Goal: Information Seeking & Learning: Learn about a topic

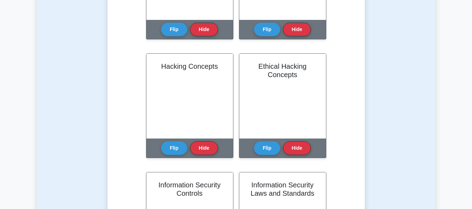
scroll to position [245, 0]
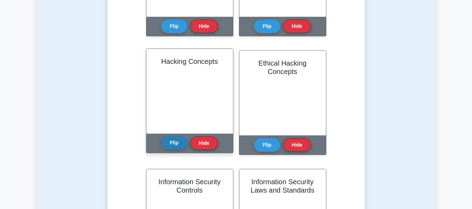
click at [167, 144] on button "Flip" at bounding box center [174, 143] width 26 height 14
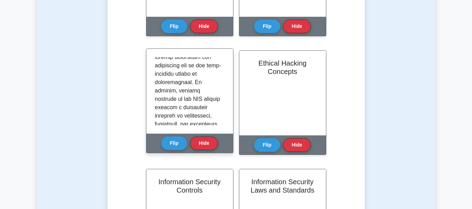
scroll to position [819, 0]
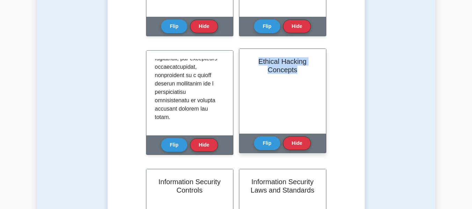
drag, startPoint x: 257, startPoint y: 62, endPoint x: 300, endPoint y: 69, distance: 43.3
click at [300, 69] on h2 "Ethical Hacking Concepts" at bounding box center [283, 65] width 70 height 17
copy h2 "Ethical Hacking Concepts"
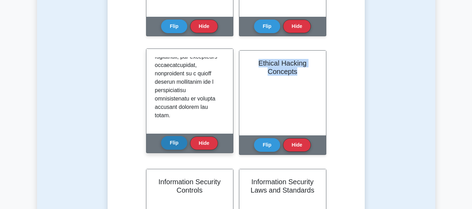
click at [174, 143] on button "Flip" at bounding box center [174, 143] width 26 height 14
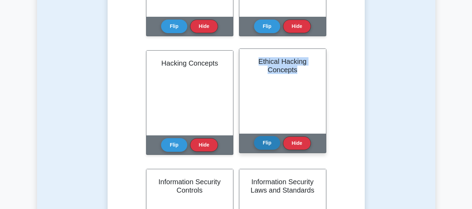
click at [268, 145] on button "Flip" at bounding box center [267, 143] width 26 height 14
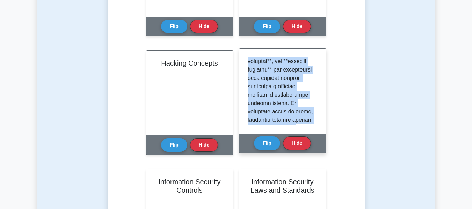
scroll to position [869, 0]
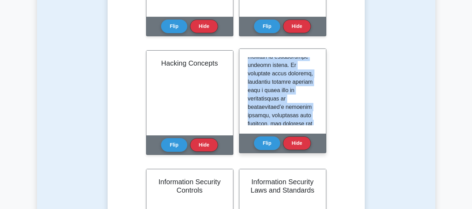
drag, startPoint x: 249, startPoint y: 62, endPoint x: 316, endPoint y: 128, distance: 94.7
click at [316, 128] on div at bounding box center [283, 91] width 87 height 85
copy p "Ethical hacking, a cornerstone of cybersecurity, involves authorized attempts t…"
click at [263, 142] on button "Flip" at bounding box center [267, 143] width 26 height 14
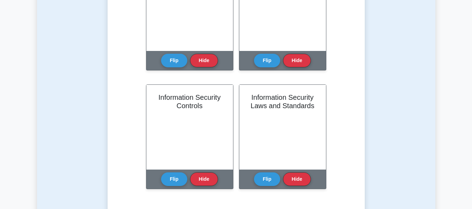
scroll to position [350, 0]
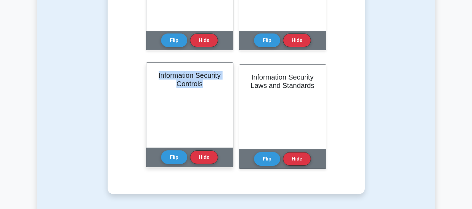
drag, startPoint x: 158, startPoint y: 74, endPoint x: 208, endPoint y: 83, distance: 50.8
click at [208, 83] on div "Information Security Controls" at bounding box center [190, 105] width 87 height 85
copy h2 "Information Security Controls"
click at [183, 160] on button "Flip" at bounding box center [174, 157] width 26 height 14
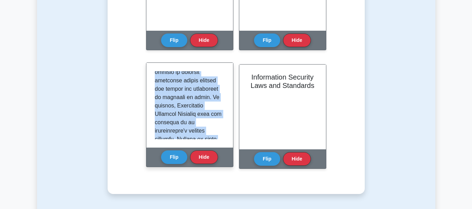
scroll to position [785, 0]
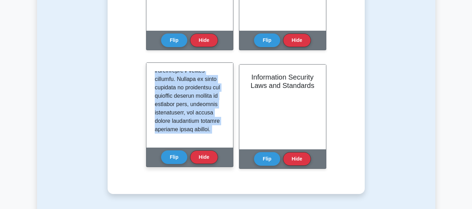
drag, startPoint x: 151, startPoint y: 76, endPoint x: 207, endPoint y: 149, distance: 92.0
click at [207, 149] on div "Information Security Controls Flip Hide" at bounding box center [189, 115] width 87 height 105
copy div "Information Security Controls are essential mechanisms, policies, and procedure…"
click at [176, 157] on button "Flip" at bounding box center [174, 157] width 26 height 14
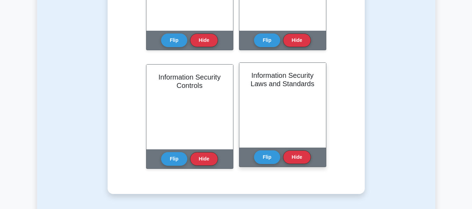
click at [305, 92] on div "Information Security Laws and Standards" at bounding box center [283, 105] width 87 height 85
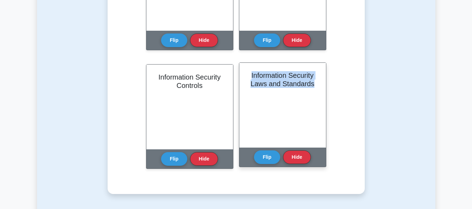
drag, startPoint x: 317, startPoint y: 86, endPoint x: 250, endPoint y: 75, distance: 67.9
click at [250, 75] on h2 "Information Security Laws and Standards" at bounding box center [283, 79] width 70 height 17
copy h2 "Information Security Laws and Standards"
click at [261, 156] on button "Flip" at bounding box center [267, 157] width 26 height 14
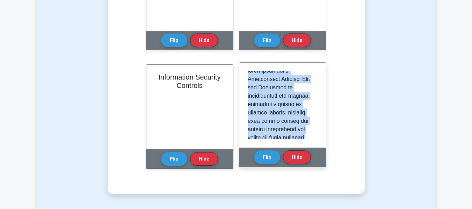
scroll to position [751, 0]
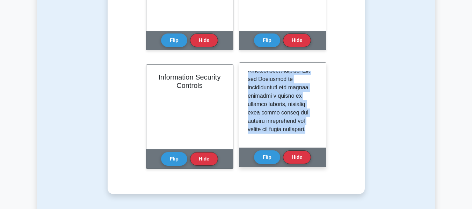
drag, startPoint x: 247, startPoint y: 76, endPoint x: 310, endPoint y: 141, distance: 90.5
click at [310, 141] on div at bounding box center [283, 105] width 87 height 85
copy p "Information Security Laws and Standards are critical components in the field of…"
click at [257, 156] on button "Flip" at bounding box center [267, 157] width 26 height 14
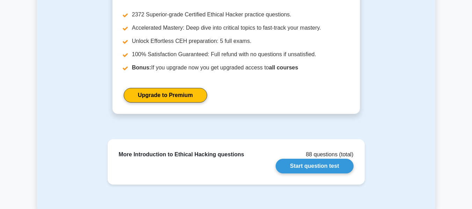
scroll to position [594, 0]
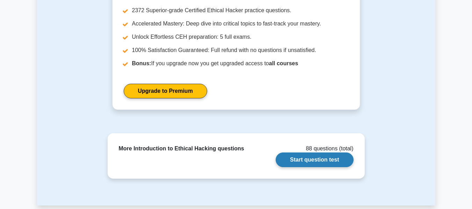
click at [331, 160] on link "Start question test" at bounding box center [315, 160] width 78 height 15
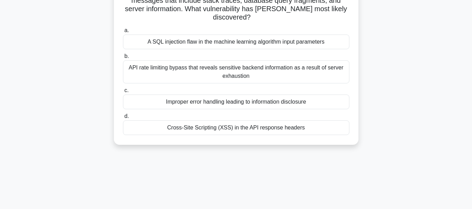
scroll to position [140, 0]
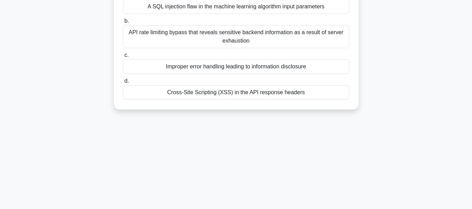
drag, startPoint x: 123, startPoint y: 54, endPoint x: 319, endPoint y: 98, distance: 201.1
click at [319, 98] on div "A company hires a security consultant named Jake to assess their new machine le…" at bounding box center [236, 4] width 239 height 205
copy div "A company hires a security consultant named Jake to assess their new machine le…"
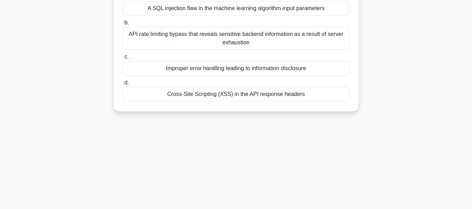
scroll to position [70, 0]
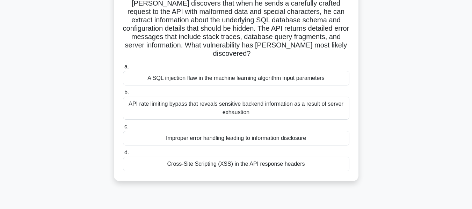
click at [398, 118] on div "A company hires a security consultant named Jake to assess their new machine le…" at bounding box center [236, 80] width 399 height 219
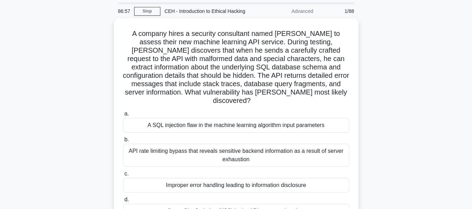
scroll to position [35, 0]
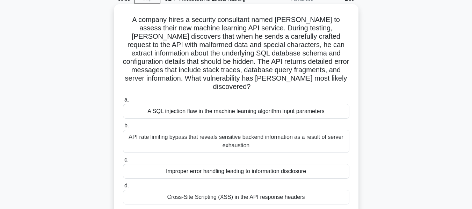
click at [209, 134] on div "API rate limiting bypass that reveals sensitive backend information as a result…" at bounding box center [236, 141] width 227 height 23
click at [123, 128] on input "b. API rate limiting bypass that reveals sensitive backend information as a res…" at bounding box center [123, 126] width 0 height 5
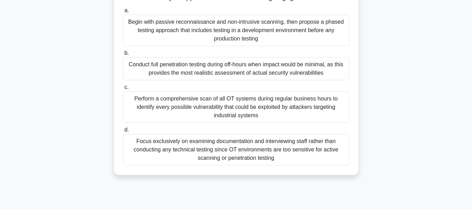
scroll to position [140, 0]
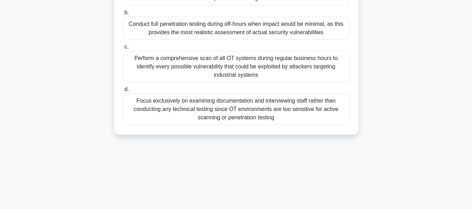
drag, startPoint x: 121, startPoint y: 48, endPoint x: 316, endPoint y: 123, distance: 208.6
click at [316, 123] on div "You are a security consultant hired by a manufacturing company that has recentl…" at bounding box center [236, 17] width 239 height 230
copy div "You are a security consultant hired by a manufacturing company that has recentl…"
click at [161, 62] on div "Perform a comprehensive scan of all OT systems during regular business hours to…" at bounding box center [236, 66] width 227 height 31
click at [123, 49] on input "c. Perform a comprehensive scan of all OT systems during regular business hours…" at bounding box center [123, 47] width 0 height 5
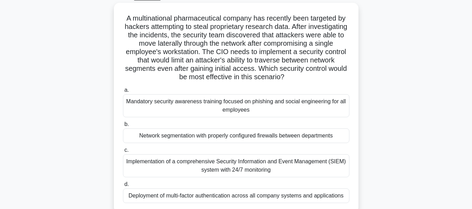
scroll to position [105, 0]
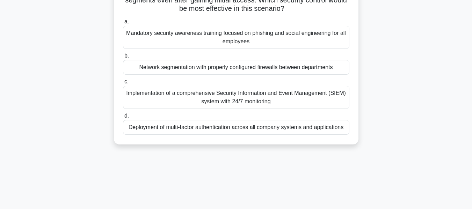
drag, startPoint x: 122, startPoint y: 55, endPoint x: 344, endPoint y: 129, distance: 234.6
click at [344, 129] on div "A multinational pharmaceutical company has recently been targeted by hackers at…" at bounding box center [236, 39] width 239 height 205
copy div "A multinational pharmaceutical company has recently been targeted by hackers at…"
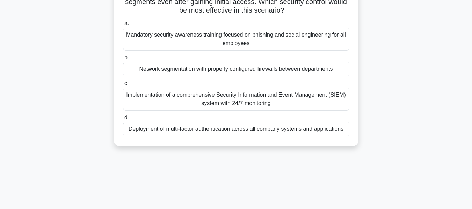
click at [414, 88] on div "A multinational pharmaceutical company has recently been targeted by hackers at…" at bounding box center [236, 45] width 399 height 219
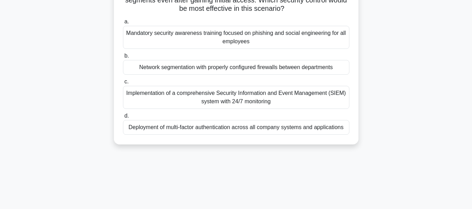
click at [205, 94] on div "Implementation of a comprehensive Security Information and Event Management (SI…" at bounding box center [236, 97] width 227 height 23
click at [123, 84] on input "c. Implementation of a comprehensive Security Information and Event Management …" at bounding box center [123, 82] width 0 height 5
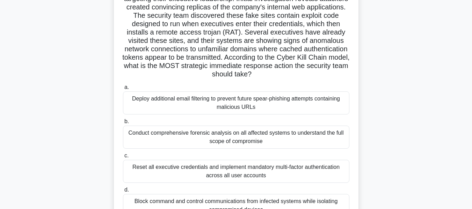
scroll to position [108, 0]
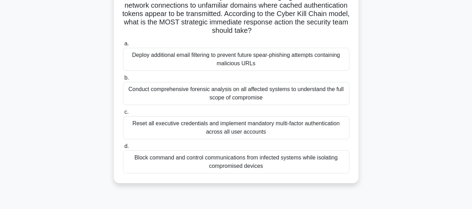
drag, startPoint x: 136, startPoint y: 54, endPoint x: 350, endPoint y: 169, distance: 242.8
click at [350, 169] on div "A global financial institution has detected a sophisticated attack campaign tar…" at bounding box center [236, 57] width 239 height 247
copy div "A global financial institution has detected a sophisticated attack campaign tar…"
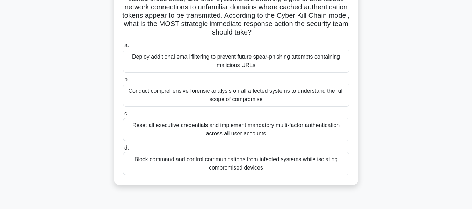
click at [416, 144] on div "A global financial institution has detected a sophisticated attack campaign tar…" at bounding box center [236, 63] width 399 height 261
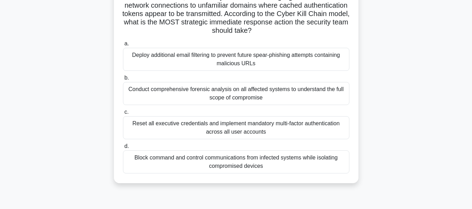
click at [216, 126] on div "Reset all executive credentials and implement mandatory multi-factor authentica…" at bounding box center [236, 127] width 227 height 23
click at [123, 115] on input "c. Reset all executive credentials and implement mandatory multi-factor authent…" at bounding box center [123, 112] width 0 height 5
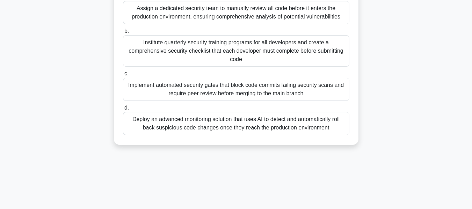
scroll to position [140, 0]
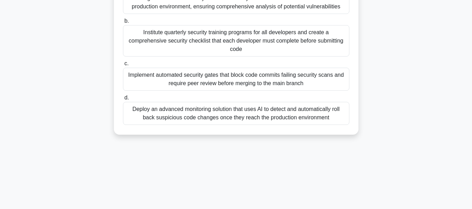
drag, startPoint x: 122, startPoint y: 52, endPoint x: 343, endPoint y: 127, distance: 233.5
click at [343, 127] on div "A mid-sized software development company is implementing a secure DevOps pipeli…" at bounding box center [236, 17] width 239 height 230
copy div "A mid-sized software development company is implementing a secure DevOps pipeli…"
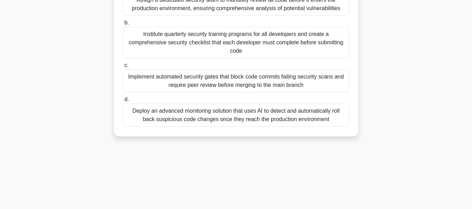
drag, startPoint x: 424, startPoint y: 103, endPoint x: 408, endPoint y: 102, distance: 16.9
click at [424, 103] on div "A mid-sized software development company is implementing a secure DevOps pipeli…" at bounding box center [236, 23] width 399 height 244
click at [401, 65] on div "A mid-sized software development company is implementing a secure DevOps pipeli…" at bounding box center [236, 23] width 399 height 244
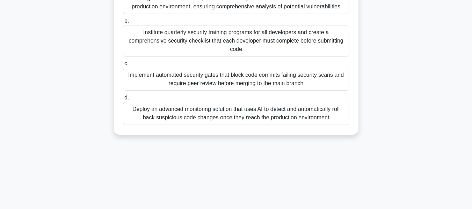
click at [222, 43] on div "Institute quarterly security training programs for all developers and create a …" at bounding box center [236, 40] width 227 height 31
click at [123, 23] on input "b. Institute quarterly security training programs for all developers and create…" at bounding box center [123, 21] width 0 height 5
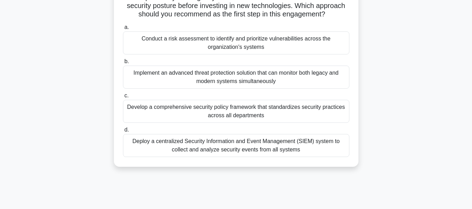
scroll to position [105, 0]
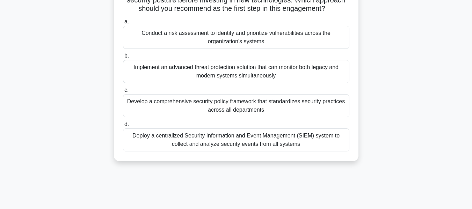
drag, startPoint x: 124, startPoint y: 52, endPoint x: 324, endPoint y: 155, distance: 224.3
click at [324, 155] on div "A regional government agency has hired your cybersecurity firm to conduct a com…" at bounding box center [236, 48] width 239 height 222
copy div "A regional government agency has hired your cybersecurity firm to conduct a com…"
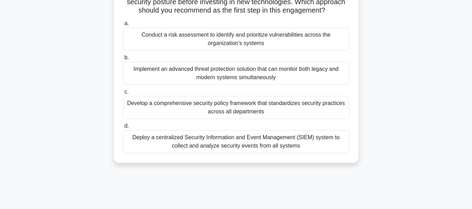
click at [393, 102] on div "A regional government agency has hired your cybersecurity firm to conduct a com…" at bounding box center [236, 54] width 399 height 236
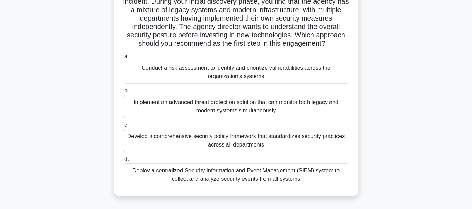
click at [252, 107] on div "Implement an advanced threat protection solution that can monitor both legacy a…" at bounding box center [236, 106] width 227 height 23
click at [123, 93] on input "b. Implement an advanced threat protection solution that can monitor both legac…" at bounding box center [123, 91] width 0 height 5
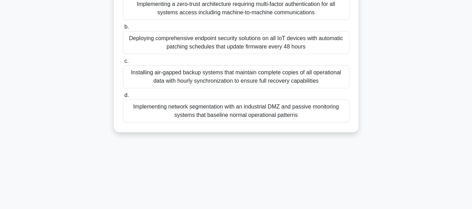
scroll to position [140, 0]
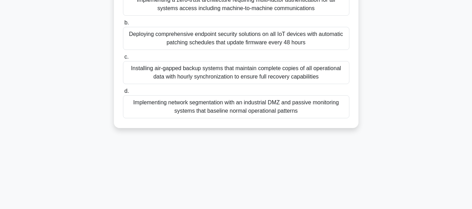
drag, startPoint x: 129, startPoint y: 52, endPoint x: 331, endPoint y: 133, distance: 218.3
click at [331, 133] on div "A global manufacturing company is planning to digitize its factory operations, …" at bounding box center [236, 19] width 399 height 236
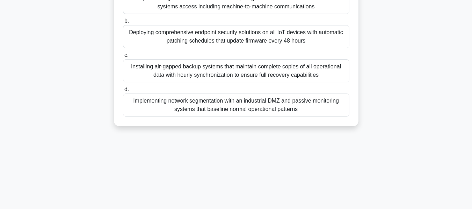
copy div "A global manufacturing company is planning to digitize its factory operations, …"
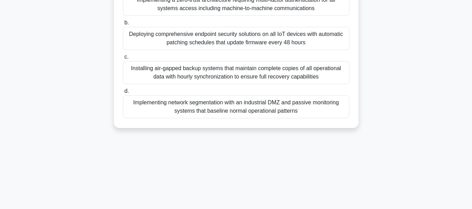
drag, startPoint x: 402, startPoint y: 110, endPoint x: 384, endPoint y: 109, distance: 18.6
click at [402, 110] on div "A global manufacturing company is planning to digitize its factory operations, …" at bounding box center [236, 19] width 399 height 236
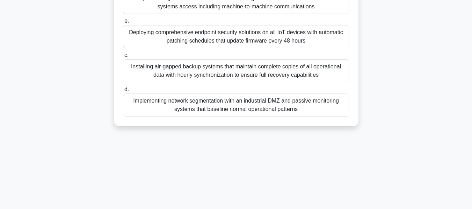
click at [233, 29] on div "Deploying comprehensive endpoint security solutions on all IoT devices with aut…" at bounding box center [236, 36] width 227 height 23
click at [123, 23] on input "b. Deploying comprehensive endpoint security solutions on all IoT devices with …" at bounding box center [123, 21] width 0 height 5
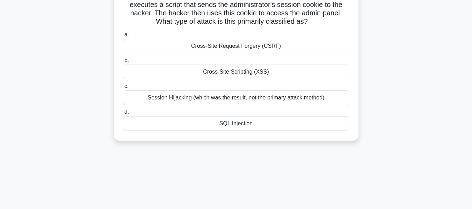
scroll to position [105, 0]
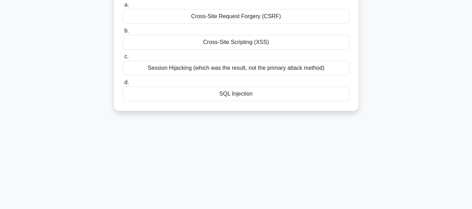
drag, startPoint x: 126, startPoint y: 57, endPoint x: 347, endPoint y: 96, distance: 224.7
click at [347, 96] on div "During a security engagement, a hacker discovers a website that stores sensitiv…" at bounding box center [236, 22] width 239 height 171
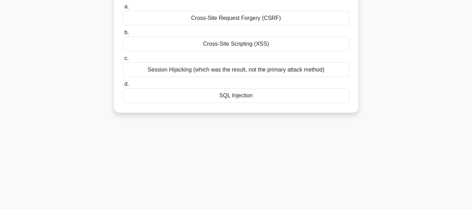
copy div "During a security engagement, a hacker discovers a website that stores sensitiv…"
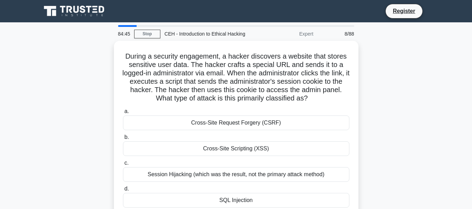
click at [411, 137] on div "During a security engagement, a hacker discovers a website that stores sensitiv…" at bounding box center [236, 133] width 399 height 185
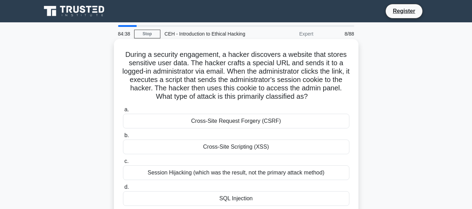
click at [269, 148] on div "Cross-Site Scripting (XSS)" at bounding box center [236, 147] width 227 height 15
click at [123, 138] on input "b. Cross-Site Scripting (XSS)" at bounding box center [123, 136] width 0 height 5
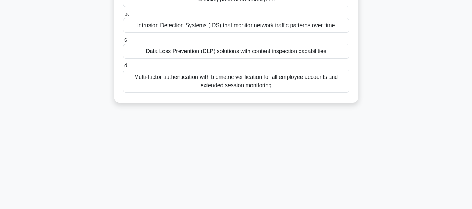
scroll to position [168, 0]
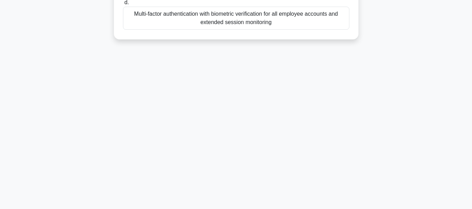
drag, startPoint x: 122, startPoint y: 53, endPoint x: 313, endPoint y: 36, distance: 191.3
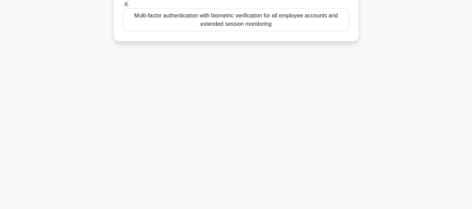
copy div "A financial institution is implementing a data loss prevention strategy. Which …"
click at [314, 101] on div "84:27 Stop CEH - Introduction to Ethical Hacking Beginner 9/88 A financial inst…" at bounding box center [236, 32] width 399 height 350
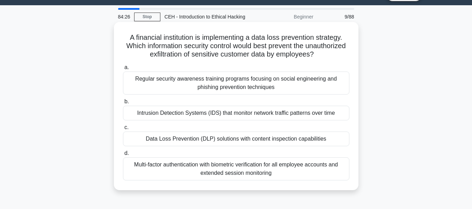
scroll to position [0, 0]
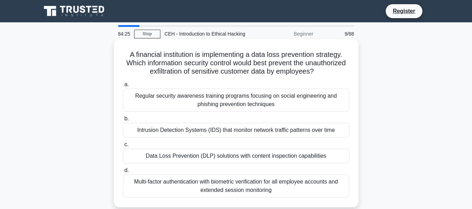
click at [226, 134] on div "Intrusion Detection Systems (IDS) that monitor network traffic patterns over ti…" at bounding box center [236, 130] width 227 height 15
click at [123, 121] on input "b. Intrusion Detection Systems (IDS) that monitor network traffic patterns over…" at bounding box center [123, 119] width 0 height 5
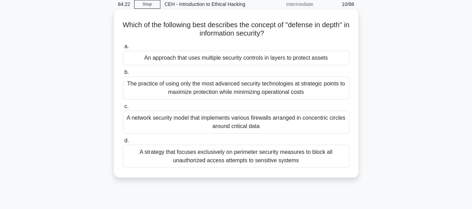
scroll to position [32, 0]
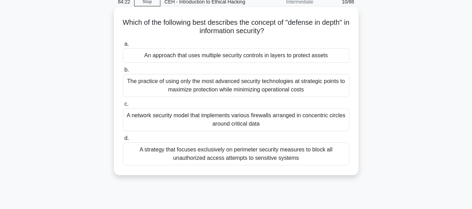
drag, startPoint x: 133, startPoint y: 55, endPoint x: 321, endPoint y: 163, distance: 217.3
click at [321, 163] on div "Which of the following best describes the concept of "defense in depth" in info…" at bounding box center [236, 91] width 239 height 163
copy div "Which of the following best describes the concept of "defense in depth" in info…"
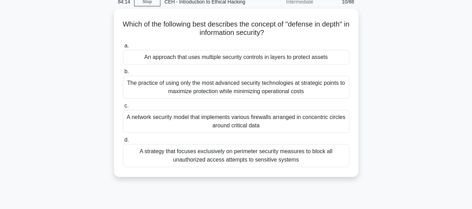
click at [404, 110] on div "Which of the following best describes the concept of "defense in depth" in info…" at bounding box center [236, 97] width 399 height 177
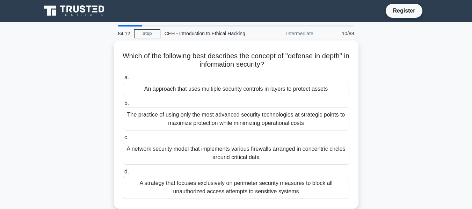
scroll to position [0, 0]
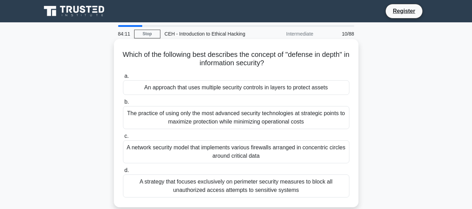
click at [175, 116] on div "The practice of using only the most advanced security technologies at strategic…" at bounding box center [236, 117] width 227 height 23
click at [123, 105] on input "b. The practice of using only the most advanced security technologies at strate…" at bounding box center [123, 102] width 0 height 5
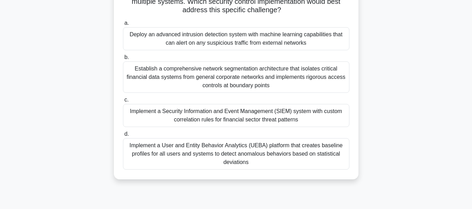
scroll to position [105, 0]
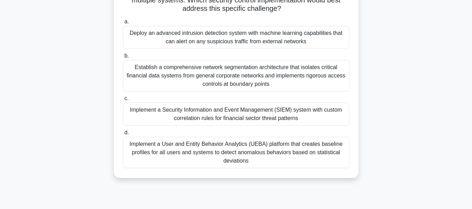
drag, startPoint x: 130, startPoint y: 53, endPoint x: 340, endPoint y: 159, distance: 234.9
click at [340, 159] on div "A financial services firm is expanding its security operations center (SOC) to …" at bounding box center [236, 56] width 239 height 238
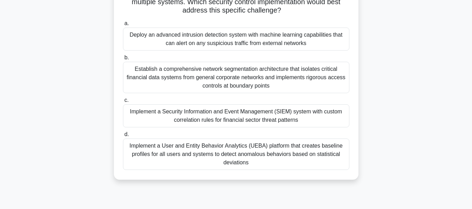
drag, startPoint x: 440, startPoint y: 120, endPoint x: 428, endPoint y: 120, distance: 12.6
click at [440, 120] on main "83:56 Stop CEH - Introduction to Ethical Hacking Intermediate 11/88 A financial…" at bounding box center [236, 94] width 472 height 355
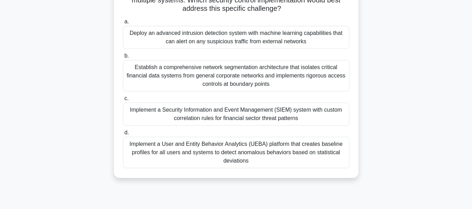
click at [160, 82] on div "Establish a comprehensive network segmentation architecture that isolates criti…" at bounding box center [236, 75] width 227 height 31
click at [123, 58] on input "b. Establish a comprehensive network segmentation architecture that isolates cr…" at bounding box center [123, 56] width 0 height 5
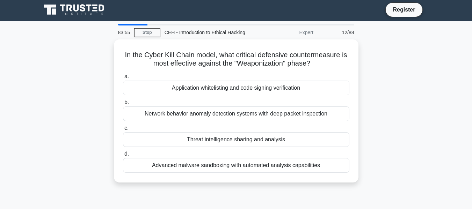
scroll to position [0, 0]
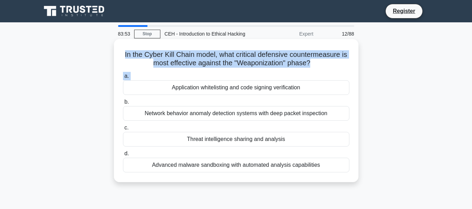
drag, startPoint x: 124, startPoint y: 55, endPoint x: 163, endPoint y: 81, distance: 47.0
click at [163, 81] on div "In the Cyber Kill Chain model, what critical defensive countermeasure is most e…" at bounding box center [236, 111] width 239 height 138
click at [146, 73] on label "a. Application whitelisting and code signing verification" at bounding box center [236, 83] width 227 height 23
click at [123, 74] on input "a. Application whitelisting and code signing verification" at bounding box center [123, 76] width 0 height 5
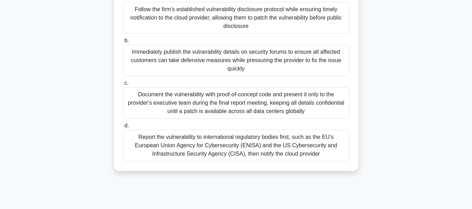
scroll to position [168, 0]
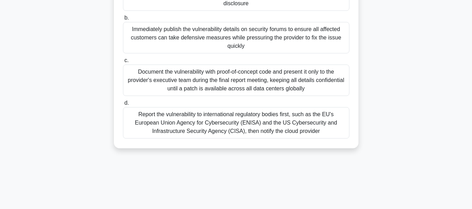
drag, startPoint x: 127, startPoint y: 26, endPoint x: 318, endPoint y: 134, distance: 219.6
click at [318, 134] on div "A cybersecurity firm based in Japan has been contracted to perform a red team a…" at bounding box center [236, 10] width 239 height 272
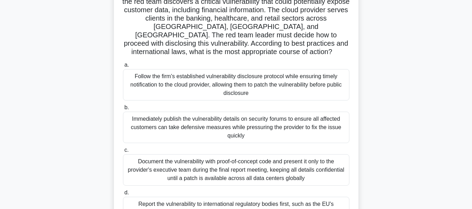
scroll to position [28, 0]
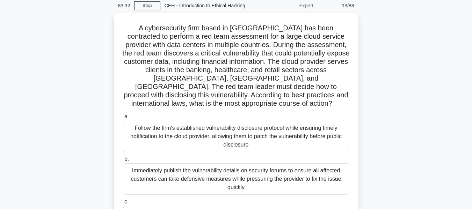
click at [382, 100] on div "A cybersecurity firm based in Japan has been contracted to perform a red team a…" at bounding box center [236, 156] width 399 height 286
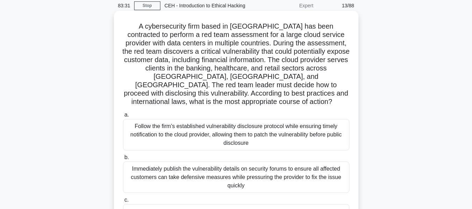
click at [232, 165] on div "Immediately publish the vulnerability details on security forums to ensure all …" at bounding box center [236, 177] width 227 height 31
click at [123, 160] on input "b. Immediately publish the vulnerability details on security forums to ensure a…" at bounding box center [123, 158] width 0 height 5
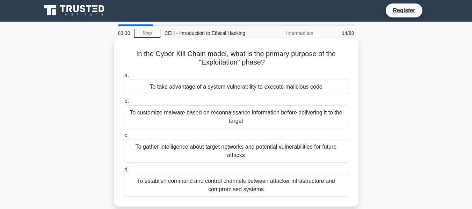
scroll to position [0, 0]
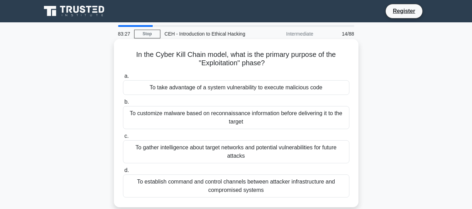
drag, startPoint x: 132, startPoint y: 53, endPoint x: 322, endPoint y: 190, distance: 234.0
click at [322, 190] on div "In the Cyber Kill Chain model, what is the primary purpose of the "Exploitation…" at bounding box center [236, 123] width 239 height 163
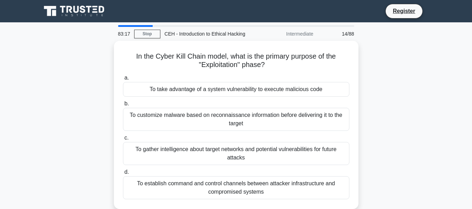
click at [395, 163] on div "In the Cyber Kill Chain model, what is the primary purpose of the "Exploitation…" at bounding box center [236, 129] width 399 height 177
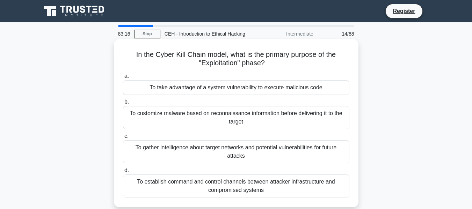
click at [192, 150] on div "To gather intelligence about target networks and potential vulnerabilities for …" at bounding box center [236, 152] width 227 height 23
click at [123, 139] on input "c. To gather intelligence about target networks and potential vulnerabilities f…" at bounding box center [123, 136] width 0 height 5
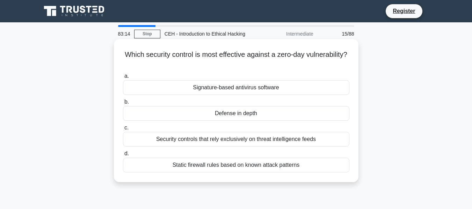
drag, startPoint x: 141, startPoint y: 52, endPoint x: 316, endPoint y: 167, distance: 210.2
click at [316, 167] on div "Which security control is most effective against a zero-day vulnerability? .spi…" at bounding box center [236, 111] width 239 height 138
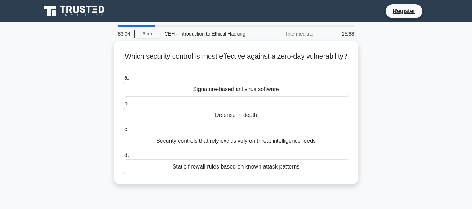
drag, startPoint x: 401, startPoint y: 140, endPoint x: 376, endPoint y: 141, distance: 25.2
click at [401, 140] on div "Which security control is most effective against a zero-day vulnerability? .spi…" at bounding box center [236, 117] width 399 height 152
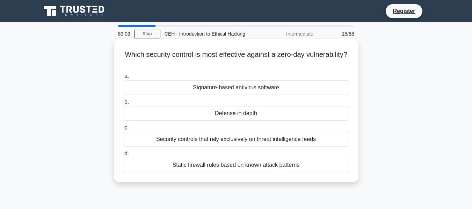
click at [207, 109] on div "Defense in depth" at bounding box center [236, 113] width 227 height 15
click at [123, 105] on input "b. Defense in depth" at bounding box center [123, 102] width 0 height 5
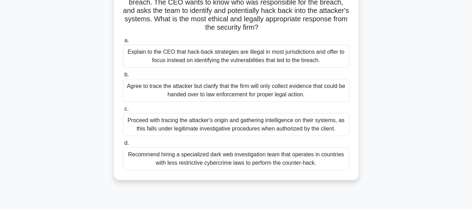
scroll to position [70, 0]
drag, startPoint x: 129, startPoint y: 49, endPoint x: 321, endPoint y: 177, distance: 230.1
click at [321, 177] on div "A security firm has been contracted to perform an ethical hacking assessment fo…" at bounding box center [236, 74] width 239 height 205
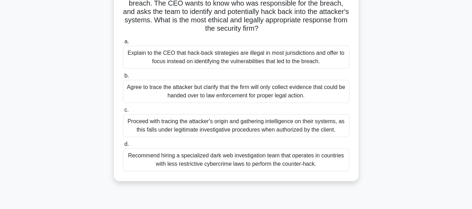
click at [407, 139] on div "A security firm has been contracted to perform an ethical hacking assessment fo…" at bounding box center [236, 80] width 399 height 219
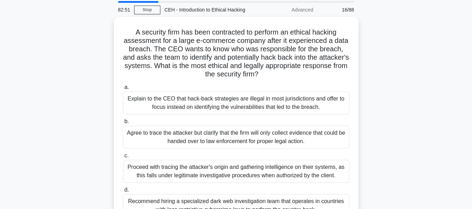
scroll to position [35, 0]
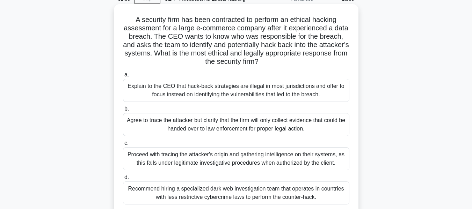
click at [235, 129] on div "Agree to trace the attacker but clarify that the firm will only collect evidenc…" at bounding box center [236, 124] width 227 height 23
click at [123, 112] on input "b. Agree to trace the attacker but clarify that the firm will only collect evid…" at bounding box center [123, 109] width 0 height 5
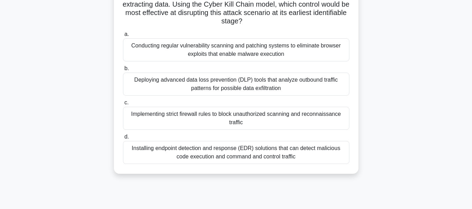
scroll to position [105, 0]
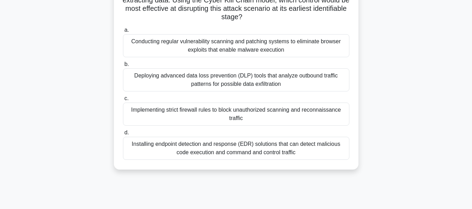
drag, startPoint x: 122, startPoint y: 54, endPoint x: 339, endPoint y: 160, distance: 241.6
click at [339, 160] on div "A large technology company is implementing a framework to map their security co…" at bounding box center [236, 52] width 239 height 230
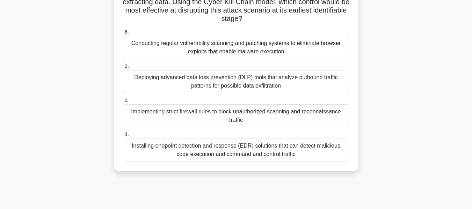
drag, startPoint x: 398, startPoint y: 150, endPoint x: 386, endPoint y: 150, distance: 11.9
click at [398, 150] on div "A large technology company is implementing a framework to map their security co…" at bounding box center [236, 58] width 399 height 244
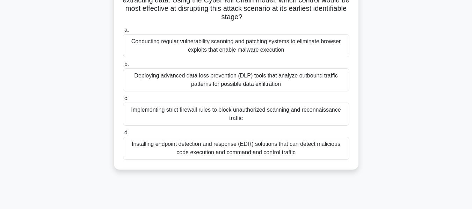
click at [205, 120] on div "Implementing strict firewall rules to block unauthorized scanning and reconnais…" at bounding box center [236, 114] width 227 height 23
click at [123, 101] on input "c. Implementing strict firewall rules to block unauthorized scanning and reconn…" at bounding box center [123, 99] width 0 height 5
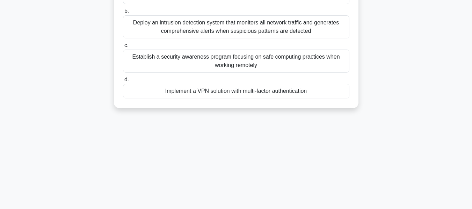
scroll to position [140, 0]
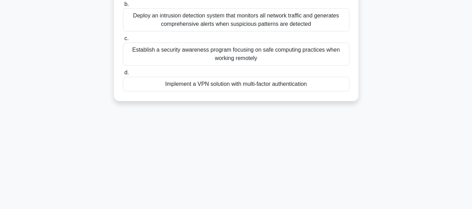
drag, startPoint x: 125, startPoint y: 54, endPoint x: 327, endPoint y: 92, distance: 205.3
click at [327, 92] on div "A multinational financial corporation has recently experienced several security…" at bounding box center [236, 0] width 239 height 197
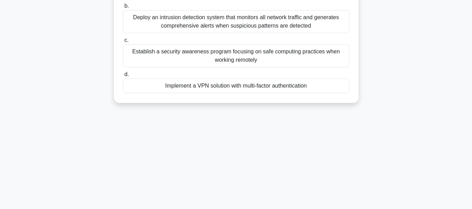
click at [438, 130] on main "82:26 Stop CEH - Introduction to Ethical Hacking Intermediate 18/88 A multinati…" at bounding box center [236, 60] width 472 height 355
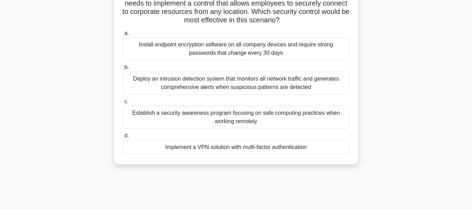
scroll to position [0, 0]
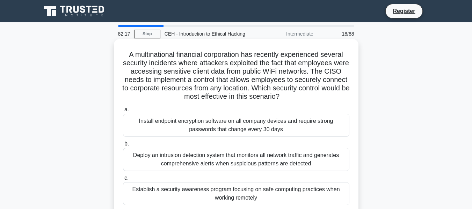
click at [203, 157] on div "Deploy an intrusion detection system that monitors all network traffic and gene…" at bounding box center [236, 159] width 227 height 23
click at [123, 147] on input "b. Deploy an intrusion detection system that monitors all network traffic and g…" at bounding box center [123, 144] width 0 height 5
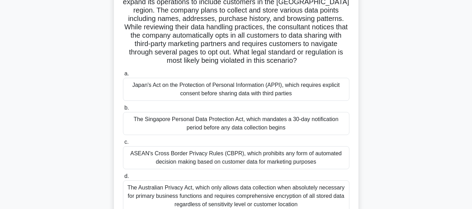
scroll to position [168, 0]
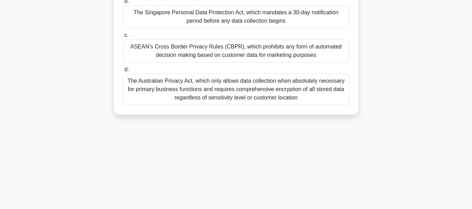
drag, startPoint x: 144, startPoint y: 60, endPoint x: 347, endPoint y: 107, distance: 208.4
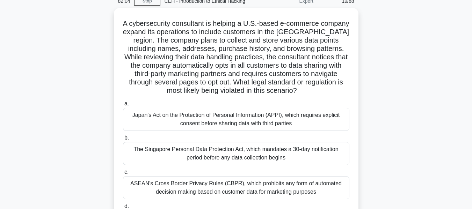
scroll to position [28, 0]
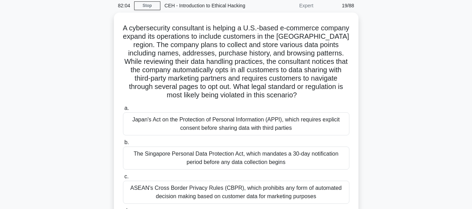
click at [415, 116] on div "A cybersecurity consultant is helping a U.S.-based e-commerce company expand it…" at bounding box center [236, 139] width 399 height 252
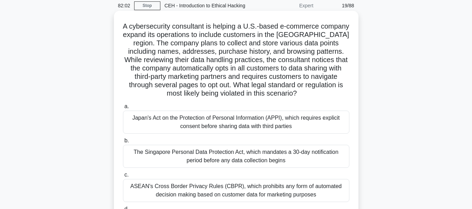
click at [230, 157] on div "The Singapore Personal Data Protection Act, which mandates a 30-day notificatio…" at bounding box center [236, 156] width 227 height 23
click at [123, 143] on input "b. The Singapore Personal Data Protection Act, which mandates a 30-day notifica…" at bounding box center [123, 141] width 0 height 5
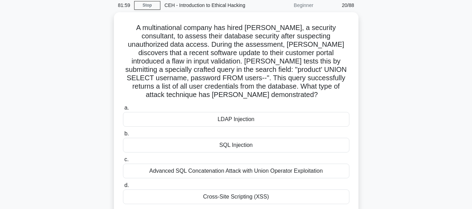
scroll to position [105, 0]
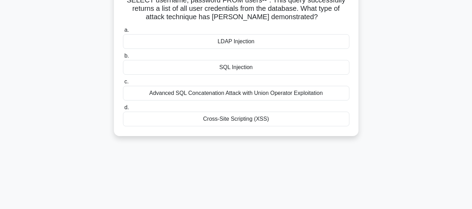
drag, startPoint x: 124, startPoint y: 52, endPoint x: 307, endPoint y: 125, distance: 197.3
click at [306, 125] on div "A multinational company has hired Ryan, a security consultant, to assess their …" at bounding box center [236, 35] width 239 height 197
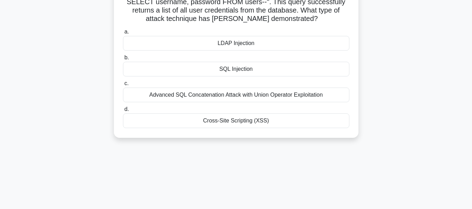
drag, startPoint x: 416, startPoint y: 124, endPoint x: 402, endPoint y: 121, distance: 14.4
click at [416, 124] on div "A multinational company has hired Ryan, a security consultant, to assess their …" at bounding box center [236, 41] width 399 height 210
click at [375, 80] on div "A multinational company has hired Ryan, a security consultant, to assess their …" at bounding box center [236, 41] width 399 height 210
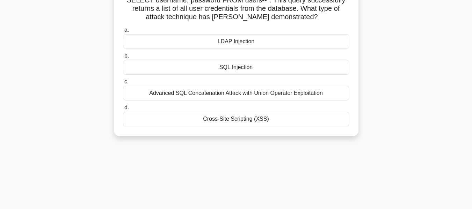
click at [240, 60] on div "SQL Injection" at bounding box center [236, 67] width 227 height 15
click at [123, 58] on input "b. SQL Injection" at bounding box center [123, 56] width 0 height 5
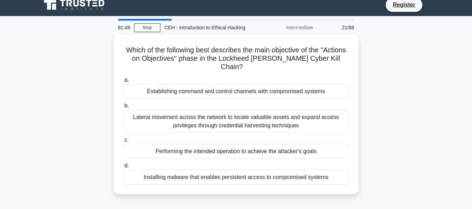
scroll to position [0, 0]
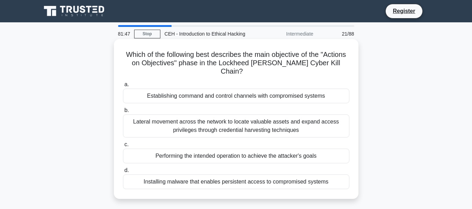
drag, startPoint x: 134, startPoint y: 53, endPoint x: 351, endPoint y: 188, distance: 256.3
click at [351, 188] on div "Which of the following best describes the main objective of the "Actions on Obj…" at bounding box center [236, 119] width 239 height 155
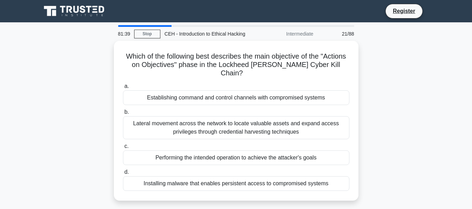
click at [394, 135] on div "Which of the following best describes the main objective of the "Actions on Obj…" at bounding box center [236, 125] width 399 height 169
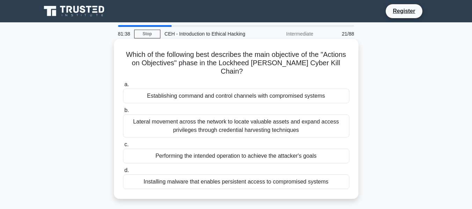
click at [247, 124] on div "Lateral movement across the network to locate valuable assets and expand access…" at bounding box center [236, 126] width 227 height 23
click at [123, 113] on input "b. Lateral movement across the network to locate valuable assets and expand acc…" at bounding box center [123, 110] width 0 height 5
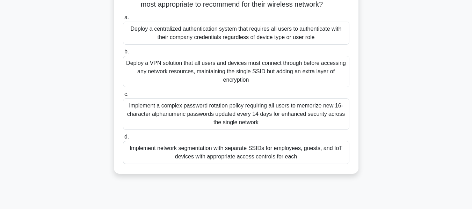
scroll to position [140, 0]
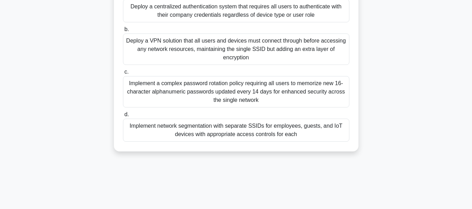
drag, startPoint x: 123, startPoint y: 53, endPoint x: 316, endPoint y: 152, distance: 217.2
click at [316, 149] on div "TechWorld Inc. is a growing software company that has recently moved to a new o…" at bounding box center [236, 25] width 239 height 247
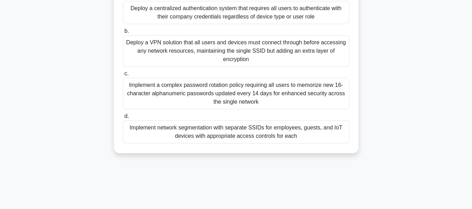
click at [405, 98] on div "TechWorld Inc. is a growing software company that has recently moved to a new o…" at bounding box center [236, 31] width 399 height 261
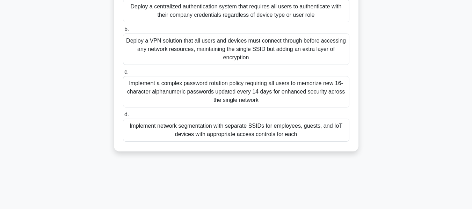
click at [256, 102] on div "Implement a complex password rotation policy requiring all users to memorize ne…" at bounding box center [236, 91] width 227 height 31
click at [123, 74] on input "c. Implement a complex password rotation policy requiring all users to memorize…" at bounding box center [123, 72] width 0 height 5
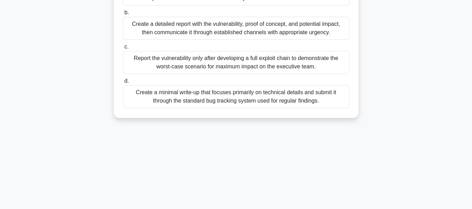
drag, startPoint x: 129, startPoint y: 52, endPoint x: 337, endPoint y: 119, distance: 217.9
click at [337, 119] on div "You are an ethical hacker conducting a penetration test for a major financial i…" at bounding box center [236, 14] width 399 height 227
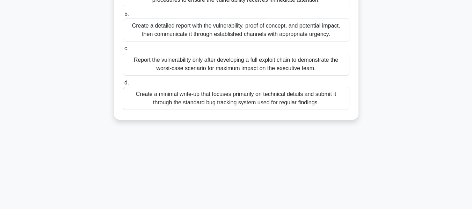
click at [419, 151] on div "81:14 Stop CEH - Introduction to Ethical Hacking Beginner 23/88 You are an ethi…" at bounding box center [236, 60] width 399 height 350
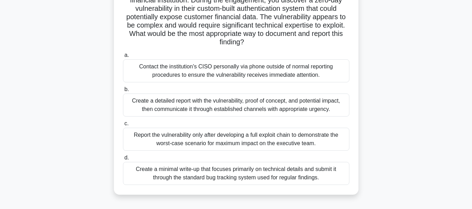
scroll to position [35, 0]
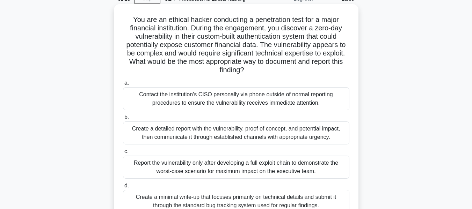
click at [194, 133] on div "Create a detailed report with the vulnerability, proof of concept, and potentia…" at bounding box center [236, 133] width 227 height 23
click at [123, 120] on input "b. Create a detailed report with the vulnerability, proof of concept, and poten…" at bounding box center [123, 117] width 0 height 5
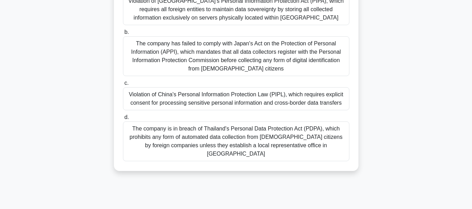
scroll to position [168, 0]
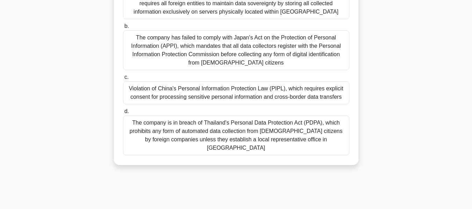
drag, startPoint x: 136, startPoint y: 53, endPoint x: 338, endPoint y: 154, distance: 225.6
click at [309, 151] on div "A security analyst for a global online retailer discovers that the company's cu…" at bounding box center [236, 18] width 239 height 289
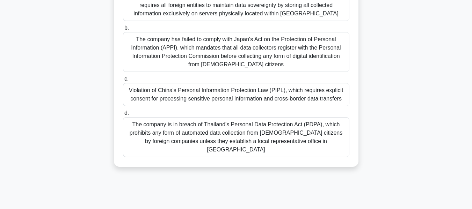
click at [411, 124] on div "A security analyst for a global online retailer discovers that the company's cu…" at bounding box center [236, 24] width 399 height 303
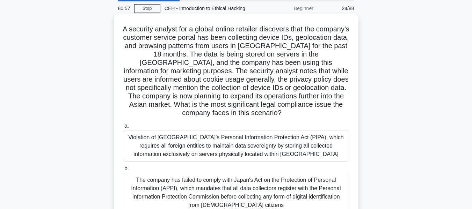
scroll to position [70, 0]
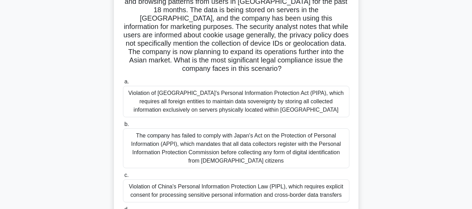
click at [232, 97] on div "Violation of South Korea's Personal Information Protection Act (PIPA), which re…" at bounding box center [236, 101] width 227 height 31
click at [123, 84] on input "a. Violation of South Korea's Personal Information Protection Act (PIPA), which…" at bounding box center [123, 82] width 0 height 5
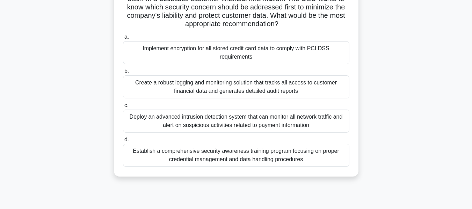
scroll to position [105, 0]
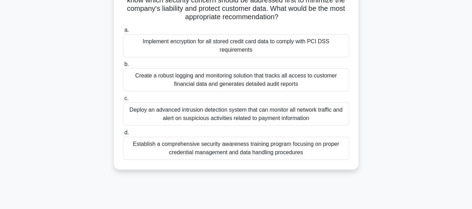
drag, startPoint x: 130, startPoint y: 52, endPoint x: 327, endPoint y: 155, distance: 222.4
click at [327, 155] on div "A mid-sized retail company has recently expanded its operations to include an e…" at bounding box center [236, 52] width 239 height 230
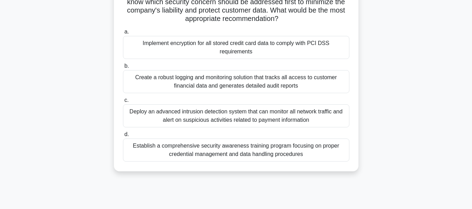
click at [392, 92] on div "A mid-sized retail company has recently expanded its operations to include an e…" at bounding box center [236, 58] width 399 height 244
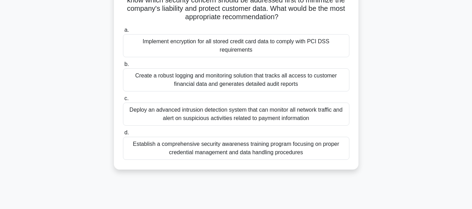
click at [205, 79] on div "Create a robust logging and monitoring solution that tracks all access to custo…" at bounding box center [236, 80] width 227 height 23
click at [123, 67] on input "b. Create a robust logging and monitoring solution that tracks all access to cu…" at bounding box center [123, 64] width 0 height 5
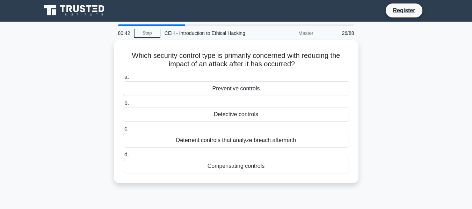
scroll to position [0, 0]
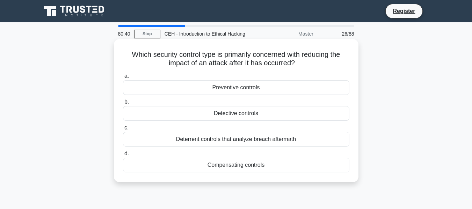
drag, startPoint x: 126, startPoint y: 51, endPoint x: 306, endPoint y: 164, distance: 212.4
click at [306, 164] on div "Which security control type is primarily concerned with reducing the impact of …" at bounding box center [236, 111] width 239 height 138
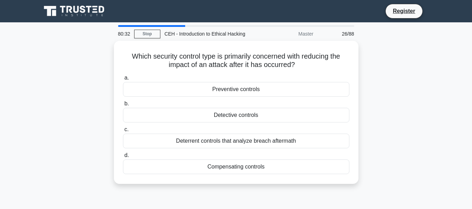
click at [450, 135] on main "80:32 Stop CEH - Introduction to Ethical Hacking Master 26/88 Which security co…" at bounding box center [236, 199] width 472 height 355
click at [376, 117] on div "Which security control type is primarily concerned with reducing the impact of …" at bounding box center [236, 117] width 399 height 152
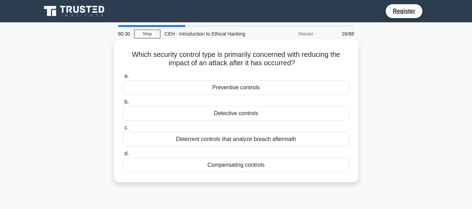
click at [220, 114] on div "Detective controls" at bounding box center [236, 113] width 227 height 15
click at [123, 105] on input "b. Detective controls" at bounding box center [123, 102] width 0 height 5
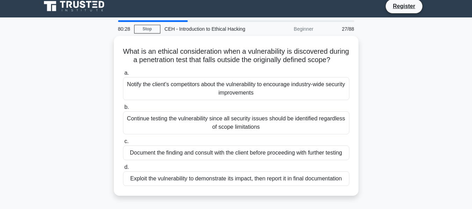
scroll to position [10, 0]
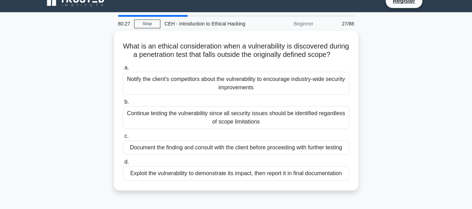
drag, startPoint x: 131, startPoint y: 54, endPoint x: 364, endPoint y: 189, distance: 269.3
click at [364, 189] on div "What is an ethical consideration when a vulnerability is discovered during a pe…" at bounding box center [236, 115] width 399 height 169
click at [419, 120] on div "What is an ethical consideration when a vulnerability is discovered during a pe…" at bounding box center [236, 115] width 399 height 169
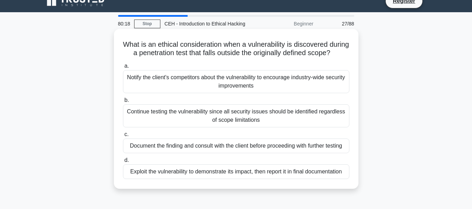
click at [202, 126] on div "Continue testing the vulnerability since all security issues should be identifi…" at bounding box center [236, 116] width 227 height 23
click at [123, 103] on input "b. Continue testing the vulnerability since all security issues should be ident…" at bounding box center [123, 100] width 0 height 5
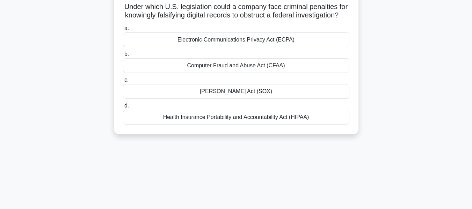
scroll to position [168, 0]
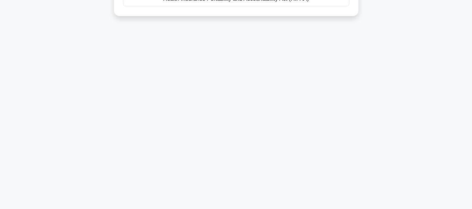
drag, startPoint x: 127, startPoint y: 53, endPoint x: 374, endPoint y: 102, distance: 251.3
click at [374, 102] on div "80:15 Stop CEH - Introduction to Ethical Hacking Expert 28/88 Under which U.S. …" at bounding box center [236, 32] width 399 height 350
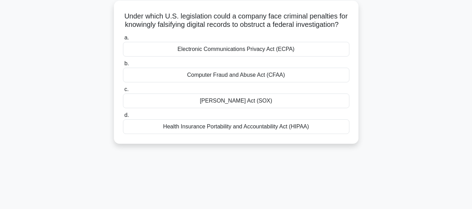
scroll to position [28, 0]
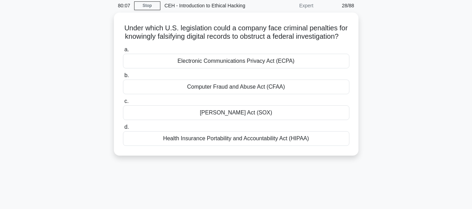
click at [400, 106] on div "Under which U.S. legislation could a company face criminal penalties for knowin…" at bounding box center [236, 89] width 399 height 152
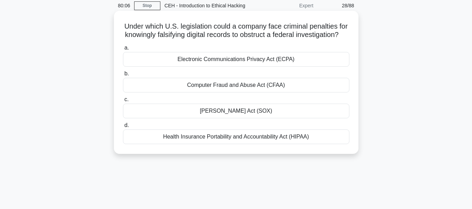
click at [239, 93] on div "Computer Fraud and Abuse Act (CFAA)" at bounding box center [236, 85] width 227 height 15
click at [123, 76] on input "b. Computer Fraud and Abuse Act (CFAA)" at bounding box center [123, 74] width 0 height 5
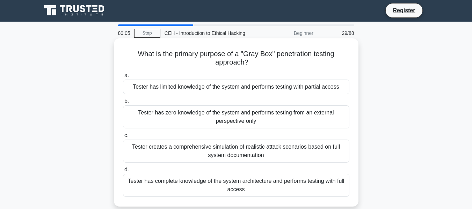
scroll to position [0, 0]
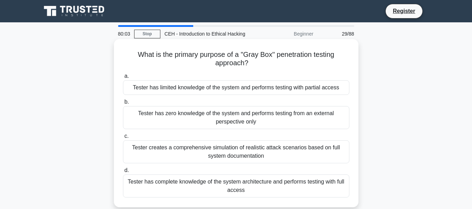
drag, startPoint x: 134, startPoint y: 51, endPoint x: 331, endPoint y: 190, distance: 241.5
click at [331, 190] on div "What is the primary purpose of a "Gray Box" penetration testing approach? .spin…" at bounding box center [236, 123] width 239 height 163
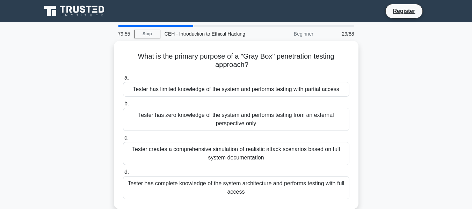
click at [414, 99] on div "What is the primary purpose of a "Gray Box" penetration testing approach? .spin…" at bounding box center [236, 129] width 399 height 177
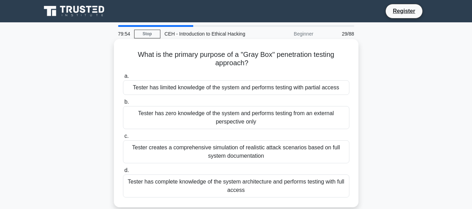
click at [202, 93] on div "Tester has limited knowledge of the system and performs testing with partial ac…" at bounding box center [236, 87] width 227 height 15
click at [123, 79] on input "a. Tester has limited knowledge of the system and performs testing with partial…" at bounding box center [123, 76] width 0 height 5
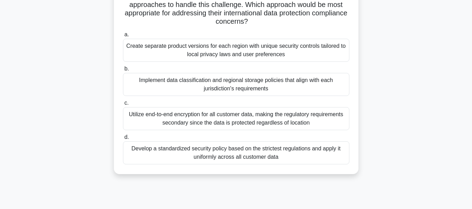
scroll to position [105, 0]
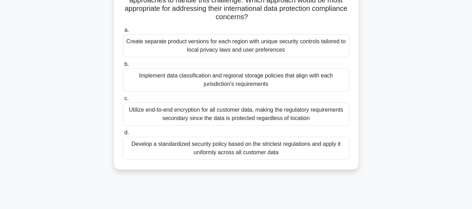
drag, startPoint x: 124, startPoint y: 50, endPoint x: 317, endPoint y: 149, distance: 217.5
click at [317, 149] on div "A technology startup is preparing to launch a cloud-based service that will col…" at bounding box center [236, 52] width 239 height 230
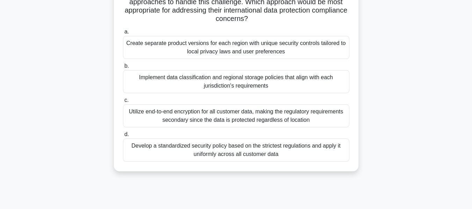
click at [405, 105] on div "A technology startup is preparing to launch a cloud-based service that will col…" at bounding box center [236, 58] width 399 height 244
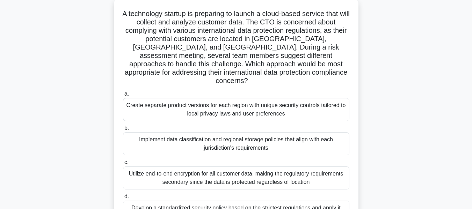
scroll to position [35, 0]
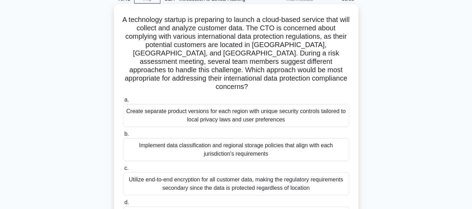
click at [223, 110] on div "Create separate product versions for each region with unique security controls …" at bounding box center [236, 115] width 227 height 23
click at [123, 102] on input "a. Create separate product versions for each region with unique security contro…" at bounding box center [123, 100] width 0 height 5
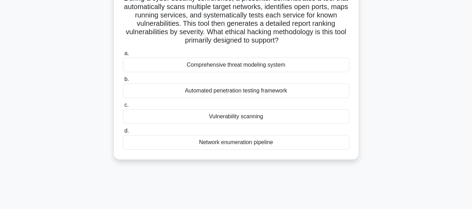
scroll to position [70, 0]
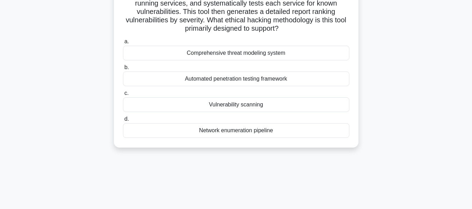
drag, startPoint x: 130, startPoint y: 54, endPoint x: 317, endPoint y: 156, distance: 213.1
click at [317, 156] on div "During a cyber security conference, a presenter demonstrates a tool that automa…" at bounding box center [236, 63] width 399 height 185
drag, startPoint x: 384, startPoint y: 81, endPoint x: 374, endPoint y: 87, distance: 11.5
click at [384, 81] on div "During a cyber security conference, a presenter demonstrates a tool that automa…" at bounding box center [236, 63] width 399 height 185
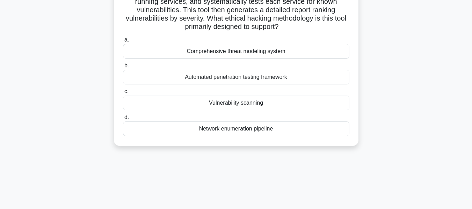
click at [257, 104] on div "Vulnerability scanning" at bounding box center [236, 103] width 227 height 15
click at [123, 94] on input "c. Vulnerability scanning" at bounding box center [123, 92] width 0 height 5
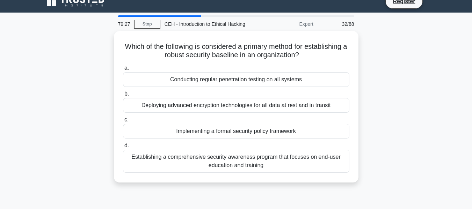
scroll to position [0, 0]
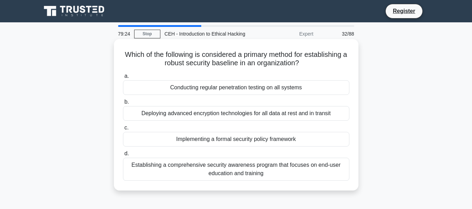
drag, startPoint x: 124, startPoint y: 55, endPoint x: 304, endPoint y: 175, distance: 216.3
click at [304, 175] on div "Which of the following is considered a primary method for establishing a robust…" at bounding box center [236, 115] width 239 height 146
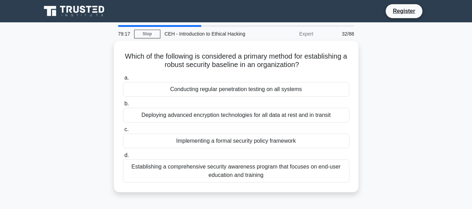
drag, startPoint x: 419, startPoint y: 124, endPoint x: 406, endPoint y: 124, distance: 12.6
click at [419, 124] on div "Which of the following is considered a primary method for establishing a robust…" at bounding box center [236, 121] width 399 height 160
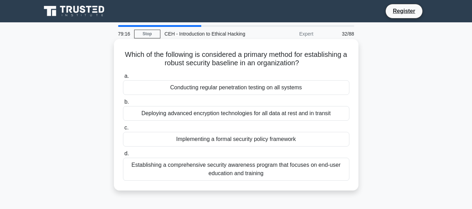
click at [244, 113] on div "Deploying advanced encryption technologies for all data at rest and in transit" at bounding box center [236, 113] width 227 height 15
click at [123, 105] on input "b. Deploying advanced encryption technologies for all data at rest and in trans…" at bounding box center [123, 102] width 0 height 5
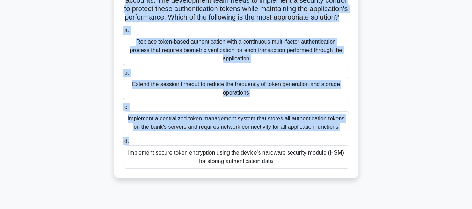
scroll to position [105, 0]
drag, startPoint x: 125, startPoint y: 54, endPoint x: 310, endPoint y: 170, distance: 217.9
click at [310, 170] on div "A regional bank has recently updated its mobile banking application to include …" at bounding box center [236, 56] width 239 height 238
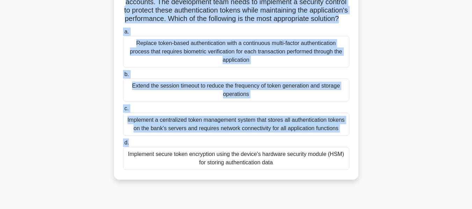
click at [398, 124] on div "A regional bank has recently updated its mobile banking application to include …" at bounding box center [236, 62] width 399 height 252
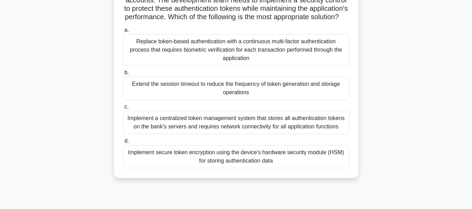
click at [217, 98] on div "Extend the session timeout to reduce the frequency of token generation and stor…" at bounding box center [236, 88] width 227 height 23
click at [123, 75] on input "b. Extend the session timeout to reduce the frequency of token generation and s…" at bounding box center [123, 73] width 0 height 5
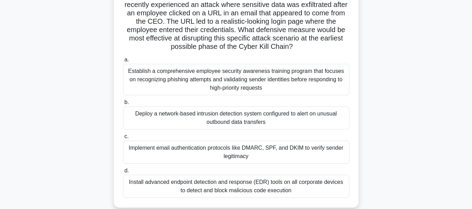
scroll to position [70, 0]
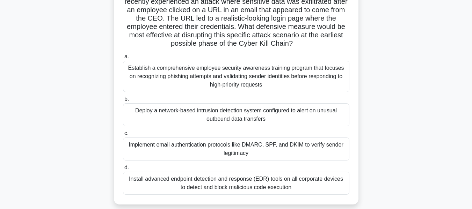
drag, startPoint x: 133, startPoint y: 53, endPoint x: 350, endPoint y: 201, distance: 262.7
click at [350, 201] on div "A multinational corporation has engaged your security team to enhance their def…" at bounding box center [236, 87] width 239 height 230
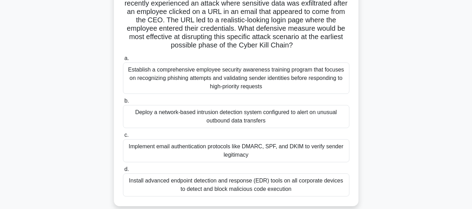
click at [438, 106] on main "78:52 Stop CEH - Introduction to Ethical Hacking Advanced 34/88 A multinational…" at bounding box center [236, 129] width 472 height 355
click at [414, 105] on div "A multinational corporation has engaged your security team to enhance their def…" at bounding box center [236, 93] width 399 height 244
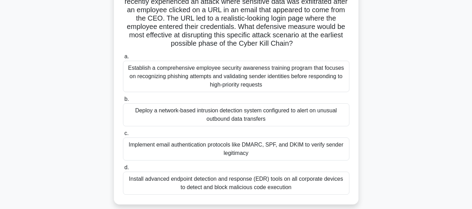
click at [237, 73] on div "Establish a comprehensive employee security awareness training program that foc…" at bounding box center [236, 76] width 227 height 31
click at [123, 59] on input "a. Establish a comprehensive employee security awareness training program that …" at bounding box center [123, 57] width 0 height 5
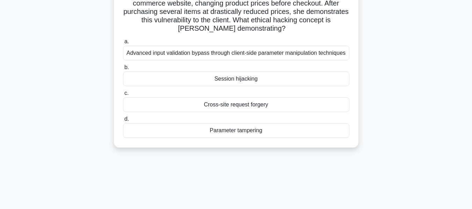
drag, startPoint x: 123, startPoint y: 51, endPoint x: 333, endPoint y: 153, distance: 234.0
click at [304, 154] on div "During a security assessment, a tester named Jordan discovers she can modify th…" at bounding box center [236, 63] width 399 height 185
click at [405, 66] on div "During a security assessment, a tester named Jordan discovers she can modify th…" at bounding box center [236, 63] width 399 height 185
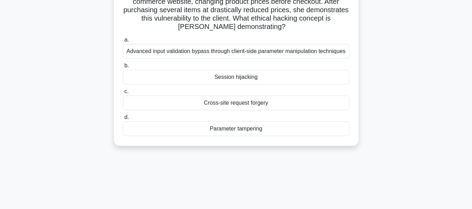
click at [249, 76] on div "Session hijacking" at bounding box center [236, 77] width 227 height 15
click at [123, 68] on input "b. Session hijacking" at bounding box center [123, 66] width 0 height 5
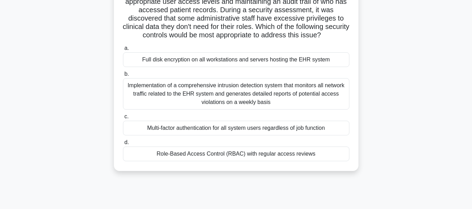
drag, startPoint x: 131, startPoint y: 54, endPoint x: 346, endPoint y: 151, distance: 236.3
click at [335, 151] on div "A healthcare organization is implementing a new Electronic Health Records (EHR)…" at bounding box center [236, 70] width 239 height 197
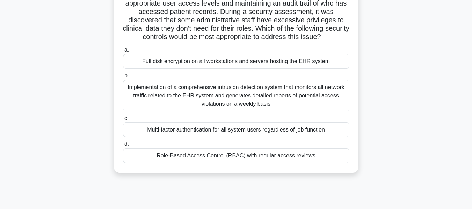
click at [413, 123] on div "A healthcare organization is implementing a new Electronic Health Records (EHR)…" at bounding box center [236, 76] width 399 height 210
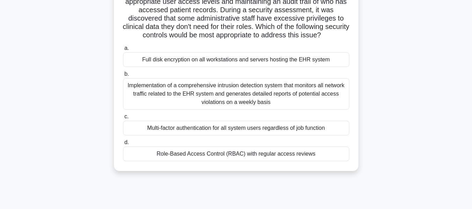
click at [237, 95] on div "Implementation of a comprehensive intrusion detection system that monitors all …" at bounding box center [236, 93] width 227 height 31
click at [123, 77] on input "b. Implementation of a comprehensive intrusion detection system that monitors a…" at bounding box center [123, 74] width 0 height 5
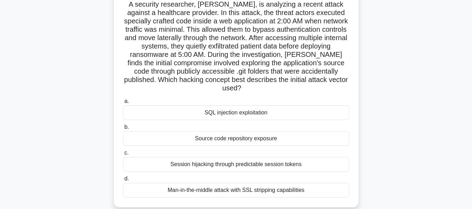
scroll to position [119, 0]
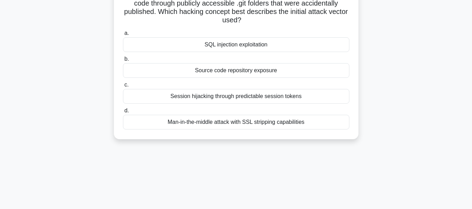
drag, startPoint x: 134, startPoint y: 54, endPoint x: 326, endPoint y: 125, distance: 204.7
click at [326, 125] on div "A security researcher, Emily, is analyzing a recent attack against a healthcare…" at bounding box center [236, 29] width 239 height 213
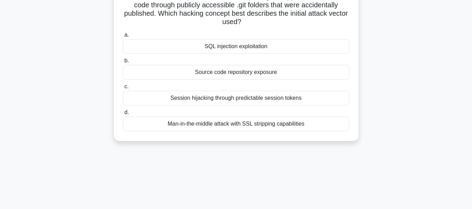
click at [419, 113] on div "A security researcher, Emily, is analyzing a recent attack against a healthcare…" at bounding box center [236, 35] width 399 height 227
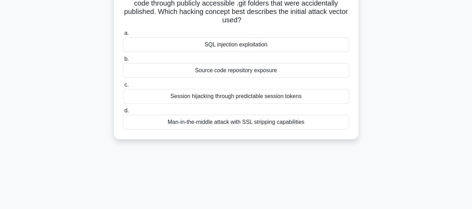
click at [255, 66] on div "Source code repository exposure" at bounding box center [236, 70] width 227 height 15
click at [123, 62] on input "b. Source code repository exposure" at bounding box center [123, 59] width 0 height 5
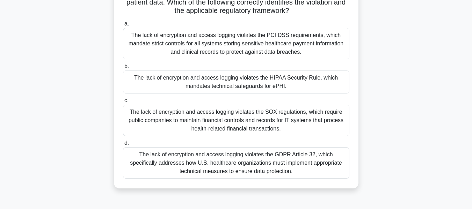
scroll to position [105, 0]
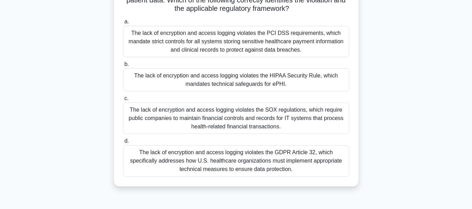
drag, startPoint x: 124, startPoint y: 54, endPoint x: 356, endPoint y: 179, distance: 263.1
click at [332, 178] on div "A cybersecurity consulting firm is conducting a security assessment for a healt…" at bounding box center [236, 60] width 239 height 247
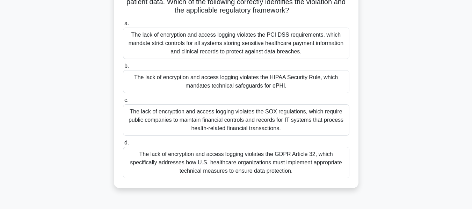
click at [435, 116] on div "A cybersecurity consulting firm is conducting a security assessment for a healt…" at bounding box center [236, 66] width 399 height 261
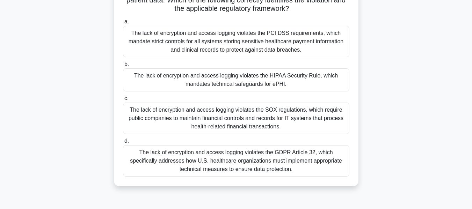
click at [216, 85] on div "The lack of encryption and access logging violates the HIPAA Security Rule, whi…" at bounding box center [236, 80] width 227 height 23
click at [123, 67] on input "b. The lack of encryption and access logging violates the HIPAA Security Rule, …" at bounding box center [123, 64] width 0 height 5
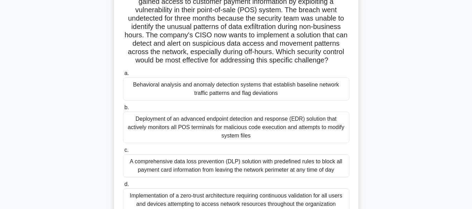
scroll to position [81, 0]
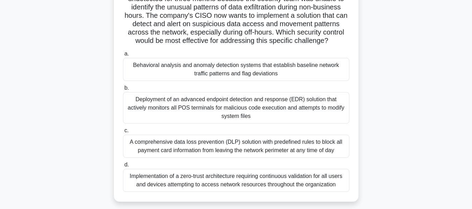
drag, startPoint x: 126, startPoint y: 55, endPoint x: 353, endPoint y: 184, distance: 260.7
click at [353, 184] on div "A global retail corporation has suffered a data breach where attackers gained a…" at bounding box center [236, 80] width 239 height 238
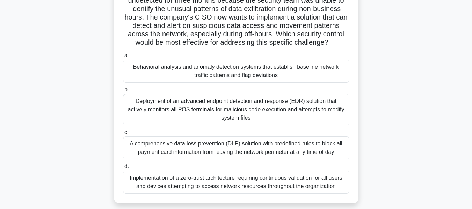
click at [416, 123] on div "A global retail corporation has suffered a data breach where attackers gained a…" at bounding box center [236, 86] width 399 height 252
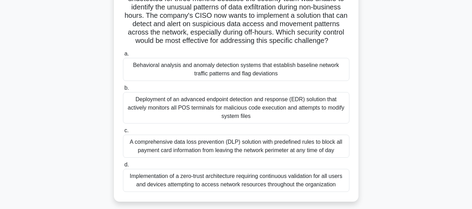
click at [240, 146] on div "A comprehensive data loss prevention (DLP) solution with predefined rules to bl…" at bounding box center [236, 146] width 227 height 23
click at [123, 133] on input "c. A comprehensive data loss prevention (DLP) solution with predefined rules to…" at bounding box center [123, 131] width 0 height 5
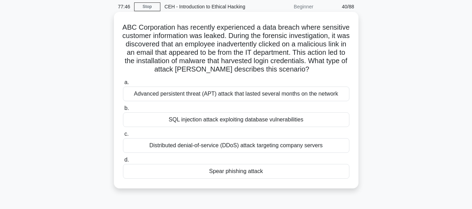
scroll to position [70, 0]
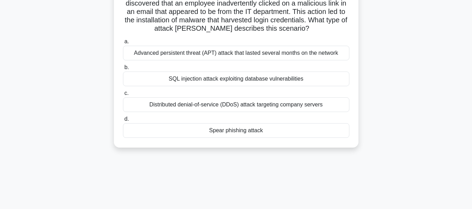
drag, startPoint x: 133, startPoint y: 51, endPoint x: 319, endPoint y: 160, distance: 215.5
click at [319, 156] on div "ABC Corporation has recently experienced a data breach where sensitive customer…" at bounding box center [236, 63] width 399 height 185
click at [380, 67] on div "ABC Corporation has recently experienced a data breach where sensitive customer…" at bounding box center [236, 63] width 399 height 185
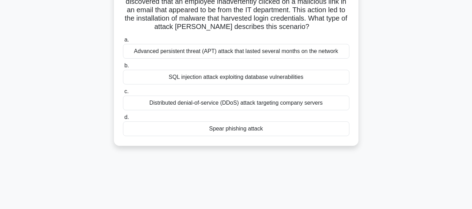
click at [285, 85] on div "SQL injection attack exploiting database vulnerabilities" at bounding box center [236, 77] width 227 height 15
click at [123, 68] on input "b. SQL injection attack exploiting database vulnerabilities" at bounding box center [123, 66] width 0 height 5
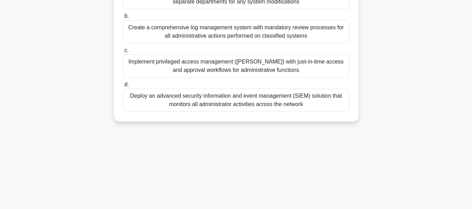
scroll to position [168, 0]
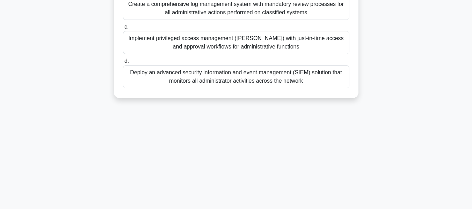
drag, startPoint x: 139, startPoint y: 53, endPoint x: 330, endPoint y: 94, distance: 195.5
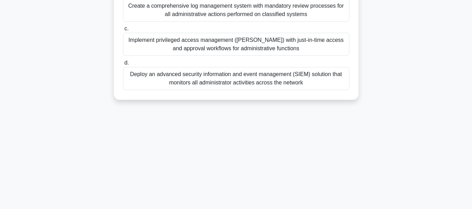
click at [427, 139] on div "77:22 Stop CEH - Introduction to Ethical Hacking Expert 41/88 A large cybersecu…" at bounding box center [236, 32] width 399 height 350
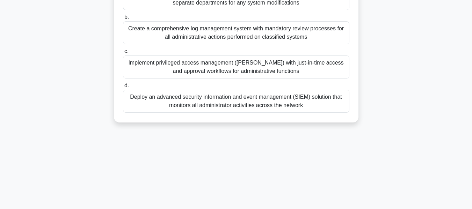
scroll to position [133, 0]
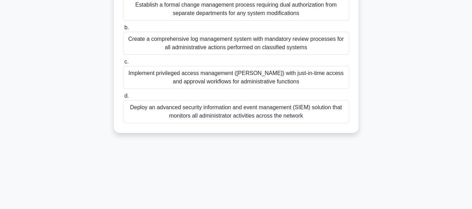
click at [227, 55] on div "Create a comprehensive log management system with mandatory review processes fo…" at bounding box center [236, 43] width 227 height 23
click at [123, 30] on input "b. Create a comprehensive log management system with mandatory review processes…" at bounding box center [123, 28] width 0 height 5
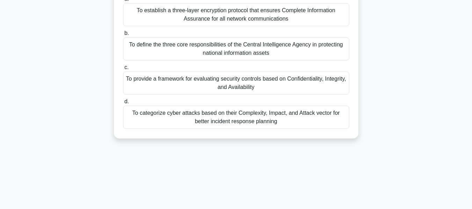
scroll to position [70, 0]
drag, startPoint x: 127, startPoint y: 51, endPoint x: 321, endPoint y: 155, distance: 219.8
click at [321, 148] on div "What is the primary purpose of the CIA triad in information security? .spinner_…" at bounding box center [236, 59] width 399 height 177
click at [411, 125] on div "What is the primary purpose of the CIA triad in information security? .spinner_…" at bounding box center [236, 59] width 399 height 177
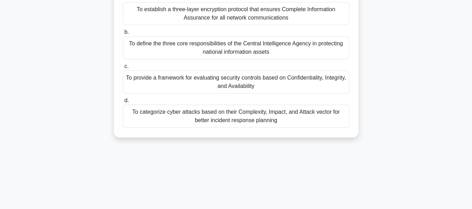
click at [221, 94] on div "To provide a framework for evaluating security controls based on Confidentialit…" at bounding box center [236, 82] width 227 height 23
click at [123, 69] on input "c. To provide a framework for evaluating security controls based on Confidentia…" at bounding box center [123, 66] width 0 height 5
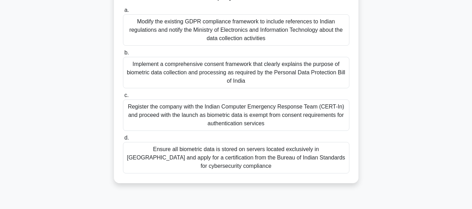
scroll to position [168, 0]
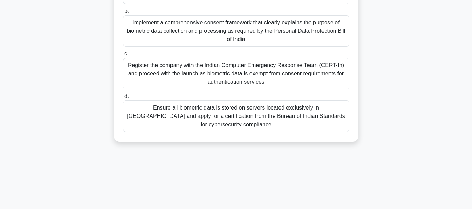
drag, startPoint x: 126, startPoint y: 51, endPoint x: 360, endPoint y: 158, distance: 256.9
click at [360, 158] on div "77:05 Stop CEH - Introduction to Ethical Hacking Expert 43/88 A multinational s…" at bounding box center [236, 32] width 399 height 350
click at [427, 147] on div "76:58 Stop CEH - Introduction to Ethical Hacking Expert 43/88 A multinational s…" at bounding box center [236, 32] width 399 height 350
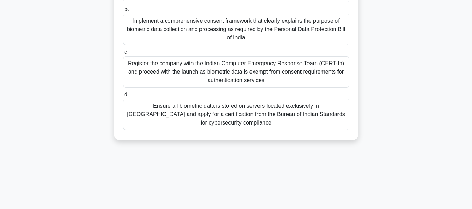
click at [272, 73] on div "Register the company with the Indian Computer Emergency Response Team (CERT-In)…" at bounding box center [236, 71] width 227 height 31
click at [123, 55] on input "c. Register the company with the Indian Computer Emergency Response Team (CERT-…" at bounding box center [123, 52] width 0 height 5
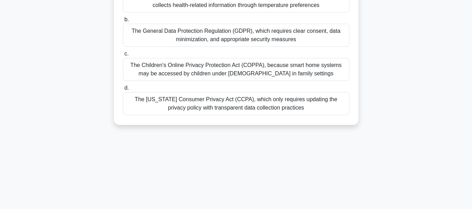
drag, startPoint x: 125, startPoint y: 54, endPoint x: 320, endPoint y: 143, distance: 214.5
click at [320, 143] on div "76:54 Stop CEH - Introduction to Ethical Hacking Beginner 44/88 A global techno…" at bounding box center [236, 32] width 399 height 350
click at [404, 103] on div "A global technology company is developing a smart home system that collects var…" at bounding box center [236, 3] width 399 height 261
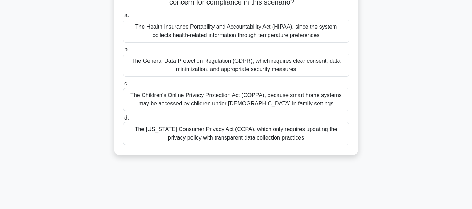
scroll to position [98, 0]
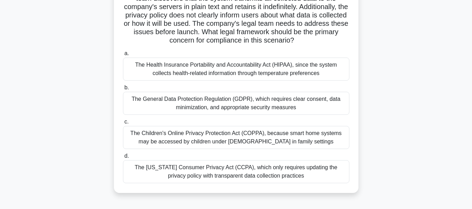
click at [218, 106] on div "The General Data Protection Regulation (GDPR), which requires clear consent, da…" at bounding box center [236, 103] width 227 height 23
click at [123, 90] on input "b. The General Data Protection Regulation (GDPR), which requires clear consent,…" at bounding box center [123, 88] width 0 height 5
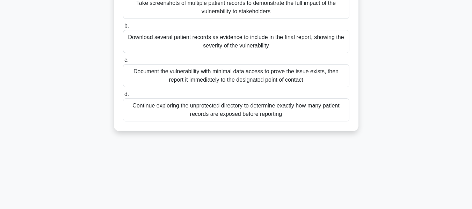
scroll to position [168, 0]
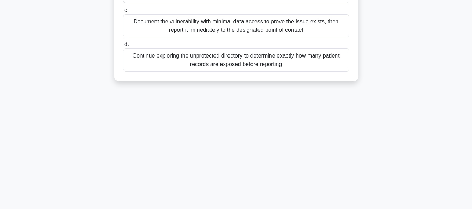
drag, startPoint x: 122, startPoint y: 55, endPoint x: 332, endPoint y: 75, distance: 210.8
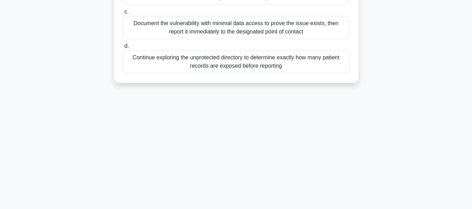
click at [369, 129] on div "76:34 Stop CEH - Introduction to Ethical Hacking Beginner 45/88 During a sancti…" at bounding box center [236, 32] width 399 height 350
click at [342, 133] on div "76:33 Stop CEH - Introduction to Ethical Hacking Beginner 45/88 During a sancti…" at bounding box center [236, 32] width 399 height 350
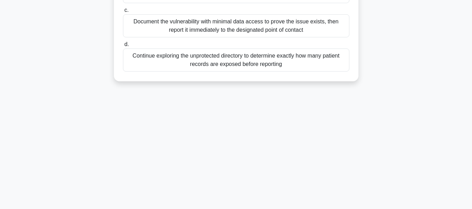
click at [256, 63] on div "Continue exploring the unprotected directory to determine exactly how many pati…" at bounding box center [236, 60] width 227 height 23
click at [123, 47] on input "d. Continue exploring the unprotected directory to determine exactly how many p…" at bounding box center [123, 44] width 0 height 5
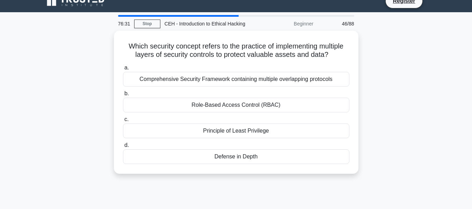
scroll to position [0, 0]
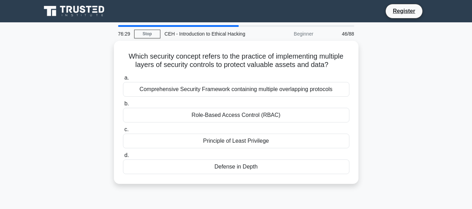
drag, startPoint x: 125, startPoint y: 52, endPoint x: 361, endPoint y: 176, distance: 265.9
click at [361, 176] on div "Which security concept refers to the practice of implementing multiple layers o…" at bounding box center [236, 117] width 399 height 152
drag, startPoint x: 412, startPoint y: 149, endPoint x: 407, endPoint y: 149, distance: 4.2
click at [411, 149] on div "Which security concept refers to the practice of implementing multiple layers o…" at bounding box center [236, 117] width 399 height 152
click at [417, 148] on div "Which security concept refers to the practice of implementing multiple layers o…" at bounding box center [236, 117] width 399 height 152
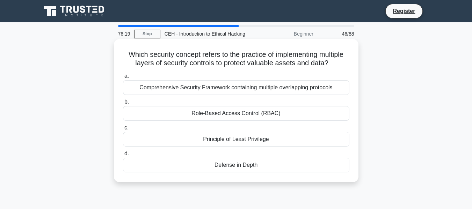
click at [241, 140] on div "Principle of Least Privilege" at bounding box center [236, 139] width 227 height 15
click at [123, 130] on input "c. Principle of Least Privilege" at bounding box center [123, 128] width 0 height 5
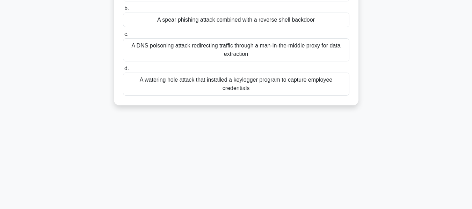
scroll to position [168, 0]
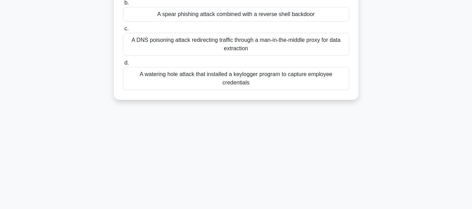
drag, startPoint x: 131, startPoint y: 55, endPoint x: 350, endPoint y: 152, distance: 239.0
click at [348, 152] on div "76:16 Stop CEH - Introduction to Ethical Hacking Beginner 47/88 A security cons…" at bounding box center [236, 32] width 399 height 350
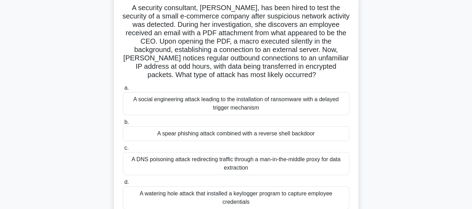
scroll to position [28, 0]
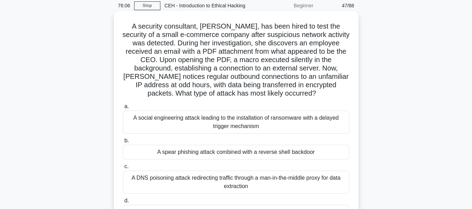
click at [279, 150] on div "A spear phishing attack combined with a reverse shell backdoor" at bounding box center [236, 152] width 227 height 15
click at [123, 143] on input "b. A spear phishing attack combined with a reverse shell backdoor" at bounding box center [123, 141] width 0 height 5
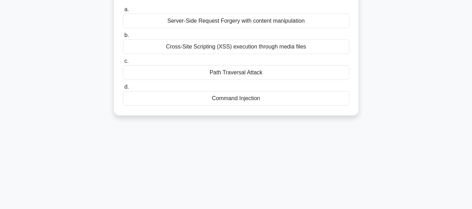
scroll to position [168, 0]
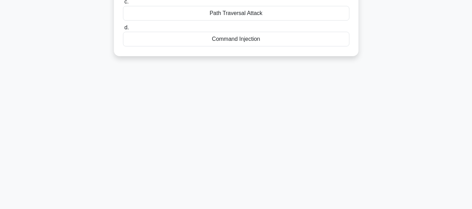
drag, startPoint x: 125, startPoint y: 54, endPoint x: 347, endPoint y: 38, distance: 222.3
click at [318, 133] on div "75:55 Stop CEH - Introduction to Ethical Hacking Master 48/88 During a security…" at bounding box center [236, 32] width 399 height 350
click at [247, 32] on div "Command Injection" at bounding box center [236, 39] width 227 height 15
click at [123, 30] on input "d. Command Injection" at bounding box center [123, 28] width 0 height 5
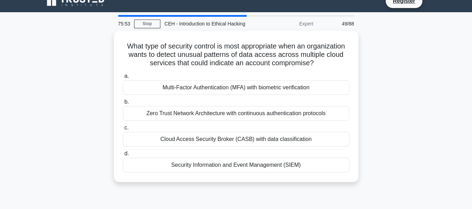
scroll to position [0, 0]
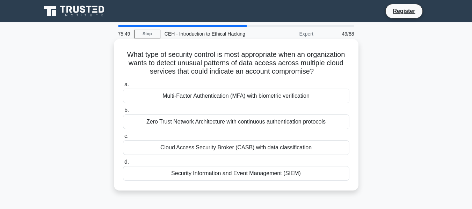
drag, startPoint x: 119, startPoint y: 52, endPoint x: 310, endPoint y: 189, distance: 234.5
click at [310, 189] on div "What type of security control is most appropriate when an organization wants to…" at bounding box center [236, 115] width 245 height 152
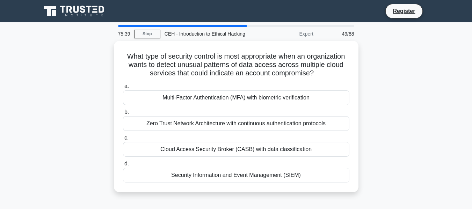
click at [420, 129] on div "What type of security control is most appropriate when an organization wants to…" at bounding box center [236, 121] width 399 height 160
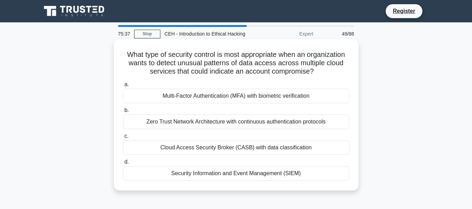
click at [243, 120] on div "Zero Trust Network Architecture with continuous authentication protocols" at bounding box center [236, 122] width 227 height 15
click at [123, 113] on input "b. Zero Trust Network Architecture with continuous authentication protocols" at bounding box center [123, 110] width 0 height 5
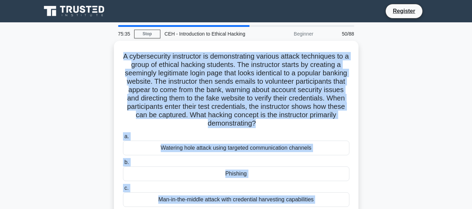
scroll to position [168, 0]
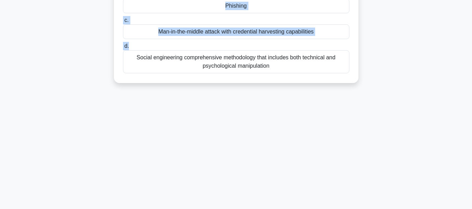
drag, startPoint x: 127, startPoint y: 55, endPoint x: 329, endPoint y: 84, distance: 204.5
click at [430, 146] on div "75:28 Stop CEH - Introduction to Ethical Hacking Beginner 50/88 A cybersecurity…" at bounding box center [236, 32] width 399 height 350
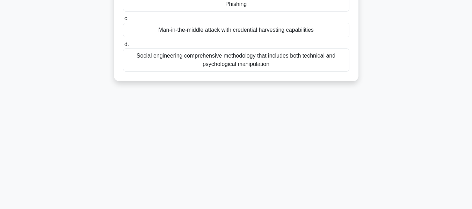
click at [225, 30] on div "Man-in-the-middle attack with credential harvesting capabilities" at bounding box center [236, 30] width 227 height 15
click at [123, 21] on input "c. Man-in-the-middle attack with credential harvesting capabilities" at bounding box center [123, 18] width 0 height 5
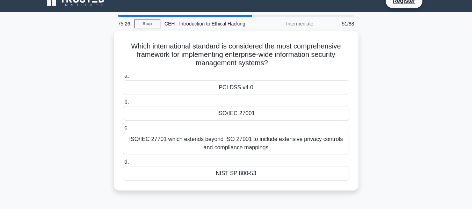
scroll to position [0, 0]
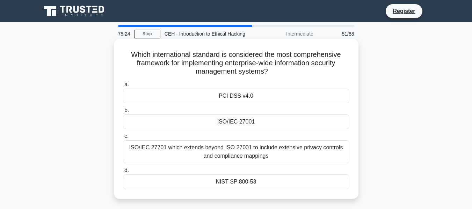
drag, startPoint x: 125, startPoint y: 53, endPoint x: 299, endPoint y: 187, distance: 219.2
click at [299, 187] on div "Which international standard is considered the most comprehensive framework for…" at bounding box center [236, 119] width 239 height 155
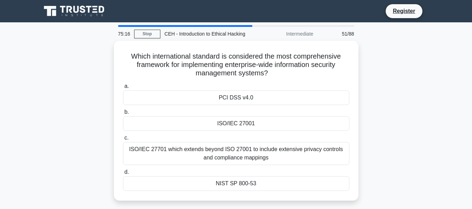
click at [388, 114] on div "Which international standard is considered the most comprehensive framework for…" at bounding box center [236, 125] width 399 height 169
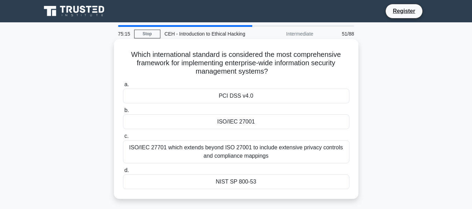
click at [247, 122] on div "ISO/IEC 27001" at bounding box center [236, 122] width 227 height 15
click at [123, 113] on input "b. ISO/IEC 27001" at bounding box center [123, 110] width 0 height 5
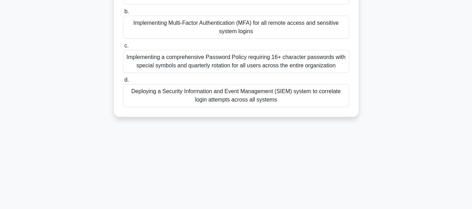
scroll to position [168, 0]
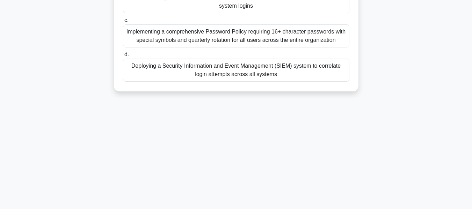
drag, startPoint x: 126, startPoint y: 53, endPoint x: 328, endPoint y: 207, distance: 253.9
click at [327, 208] on main "75:12 Stop CEH - Introduction to Ethical Hacking Beginner 52/88 A large technol…" at bounding box center [236, 31] width 472 height 355
click at [412, 113] on div "75:05 Stop CEH - Introduction to Ethical Hacking Beginner 52/88 A large technol…" at bounding box center [236, 32] width 399 height 350
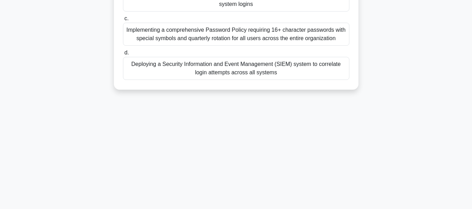
click at [291, 38] on div "Implementing a comprehensive Password Policy requiring 16+ character passwords …" at bounding box center [236, 34] width 227 height 23
click at [123, 21] on input "c. Implementing a comprehensive Password Policy requiring 16+ character passwor…" at bounding box center [123, 18] width 0 height 5
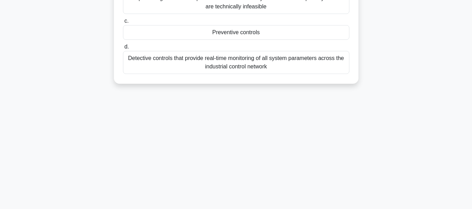
scroll to position [155, 0]
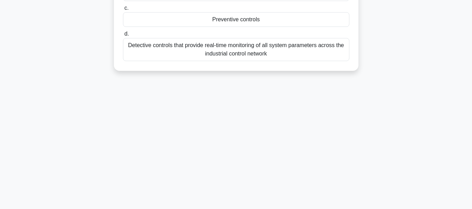
drag, startPoint x: 134, startPoint y: 53, endPoint x: 346, endPoint y: 115, distance: 220.5
click at [346, 115] on div "74:59 Stop CEH - Introduction to Ethical Hacking Intermediate 53/88 During a se…" at bounding box center [236, 45] width 399 height 350
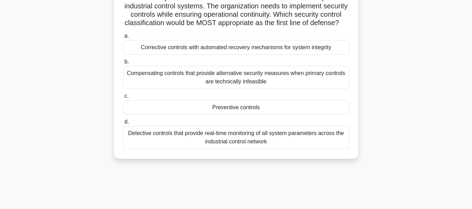
scroll to position [15, 0]
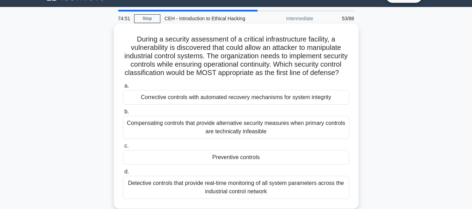
click at [241, 104] on div "Corrective controls with automated recovery mechanisms for system integrity" at bounding box center [236, 97] width 227 height 15
click at [123, 88] on input "a. Corrective controls with automated recovery mechanisms for system integrity" at bounding box center [123, 86] width 0 height 5
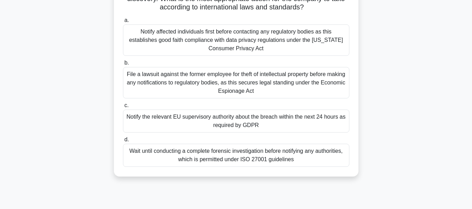
scroll to position [140, 0]
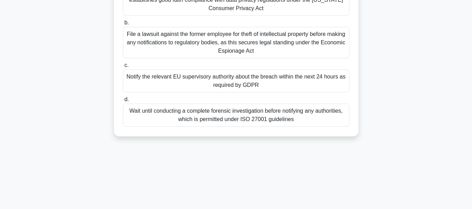
drag, startPoint x: 121, startPoint y: 53, endPoint x: 351, endPoint y: 143, distance: 247.1
click at [328, 144] on div "A multinational corporation has discovered that a former employee has copied se…" at bounding box center [236, 23] width 399 height 244
click at [427, 116] on div "A multinational corporation has discovered that a former employee has copied se…" at bounding box center [236, 23] width 399 height 244
click at [417, 116] on div "A multinational corporation has discovered that a former employee has copied se…" at bounding box center [236, 23] width 399 height 244
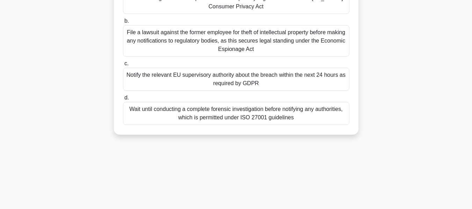
click at [227, 83] on div "Notify the relevant EU supervisory authority about the breach within the next 2…" at bounding box center [236, 79] width 227 height 23
click at [123, 66] on input "c. Notify the relevant EU supervisory authority about the breach within the nex…" at bounding box center [123, 64] width 0 height 5
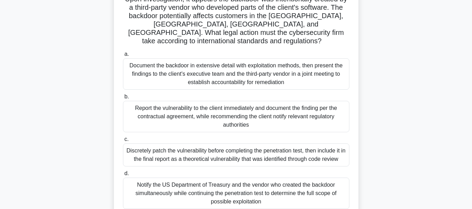
scroll to position [105, 0]
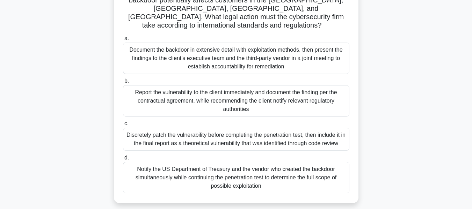
drag, startPoint x: 133, startPoint y: 52, endPoint x: 328, endPoint y: 182, distance: 234.0
click at [328, 182] on div "An international cybersecurity firm based in the United States is conducting a …" at bounding box center [236, 69] width 239 height 264
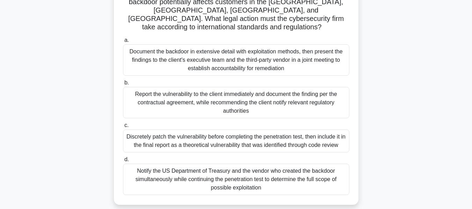
click at [406, 119] on div "An international cybersecurity firm based in the United States is conducting a …" at bounding box center [236, 75] width 399 height 278
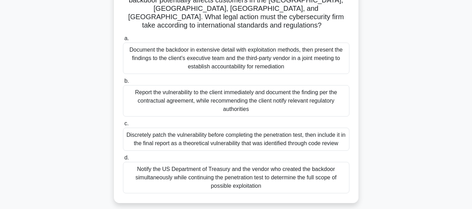
click at [218, 93] on div "Report the vulnerability to the client immediately and document the finding per…" at bounding box center [236, 100] width 227 height 31
click at [123, 84] on input "b. Report the vulnerability to the client immediately and document the finding …" at bounding box center [123, 81] width 0 height 5
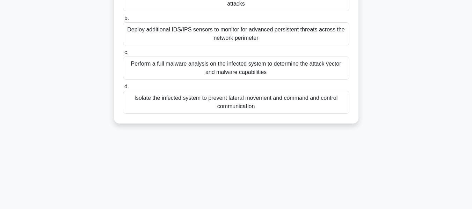
scroll to position [168, 0]
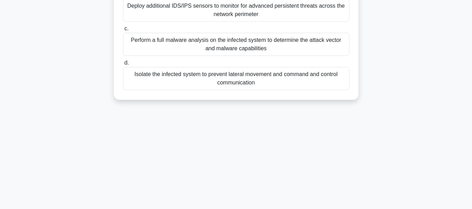
drag, startPoint x: 127, startPoint y: 53, endPoint x: 307, endPoint y: 127, distance: 194.3
click at [307, 127] on div "74:24 Stop CEH - Introduction to Ethical Hacking Beginner 56/88 A security anal…" at bounding box center [236, 32] width 399 height 350
click at [405, 136] on div "74:17 Stop CEH - Introduction to Ethical Hacking Beginner 56/88 A security anal…" at bounding box center [236, 32] width 399 height 350
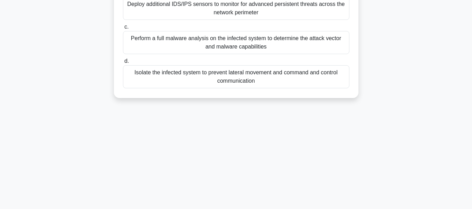
click at [237, 76] on div "Isolate the infected system to prevent lateral movement and command and control…" at bounding box center [236, 76] width 227 height 23
click at [123, 64] on input "d. Isolate the infected system to prevent lateral movement and command and cont…" at bounding box center [123, 61] width 0 height 5
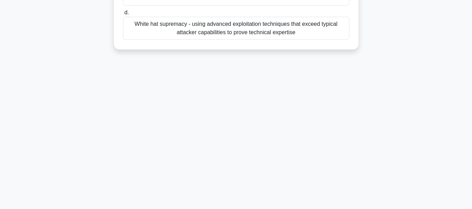
drag, startPoint x: 128, startPoint y: 55, endPoint x: 331, endPoint y: 183, distance: 239.8
click at [331, 183] on div "74:12 Stop CEH - Introduction to Ethical Hacking Expert 57/88 What ethical prin…" at bounding box center [236, 32] width 399 height 350
click at [406, 119] on div "74:05 Stop CEH - Introduction to Ethical Hacking Expert 57/88 What ethical prin…" at bounding box center [236, 32] width 399 height 350
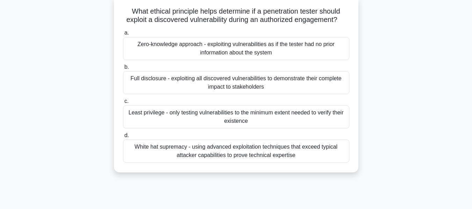
scroll to position [28, 0]
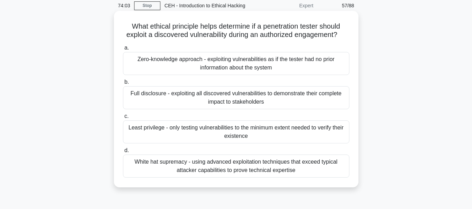
click at [258, 138] on div "Least privilege - only testing vulnerabilities to the minimum extent needed to …" at bounding box center [236, 132] width 227 height 23
click at [123, 119] on input "c. Least privilege - only testing vulnerabilities to the minimum extent needed …" at bounding box center [123, 116] width 0 height 5
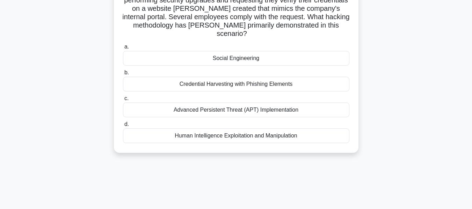
scroll to position [168, 0]
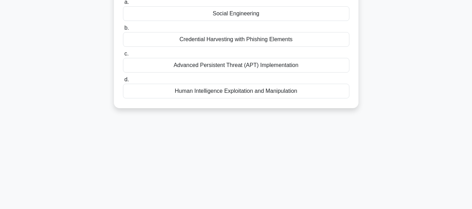
drag, startPoint x: 125, startPoint y: 51, endPoint x: 349, endPoint y: 181, distance: 258.5
click at [347, 182] on div "74:00 Stop CEH - Introduction to Ethical Hacking Beginner 58/88 .spinner_0XTQ{t…" at bounding box center [236, 32] width 399 height 350
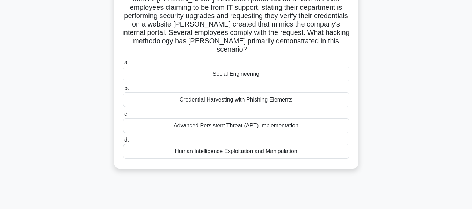
scroll to position [98, 0]
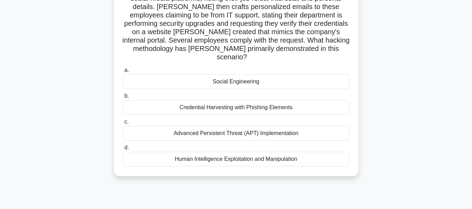
click at [190, 100] on div "Credential Harvesting with Phishing Elements" at bounding box center [236, 107] width 227 height 15
click at [123, 99] on input "b. Credential Harvesting with Phishing Elements" at bounding box center [123, 96] width 0 height 5
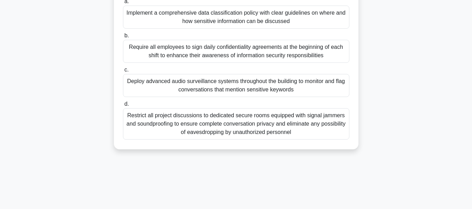
scroll to position [140, 0]
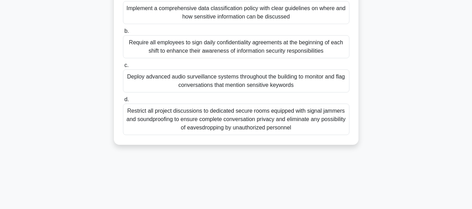
drag, startPoint x: 134, startPoint y: 54, endPoint x: 351, endPoint y: 180, distance: 251.4
click at [343, 182] on div "73:47 Stop CEH - Introduction to Ethical Hacking Beginner 59/88 A large manufac…" at bounding box center [236, 60] width 399 height 350
click at [382, 58] on div "A large manufacturing company has hired you as a cybersecurity consultant after…" at bounding box center [236, 27] width 399 height 252
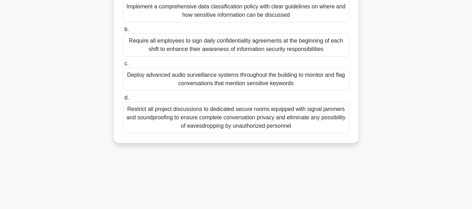
click at [215, 81] on div "Deploy advanced audio surveillance systems throughout the building to monitor a…" at bounding box center [236, 79] width 227 height 23
click at [123, 66] on input "c. Deploy advanced audio surveillance systems throughout the building to monito…" at bounding box center [123, 64] width 0 height 5
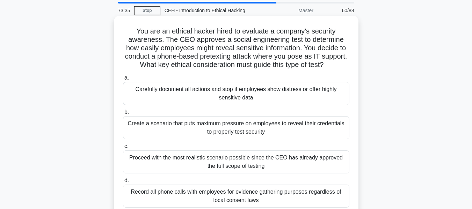
scroll to position [70, 0]
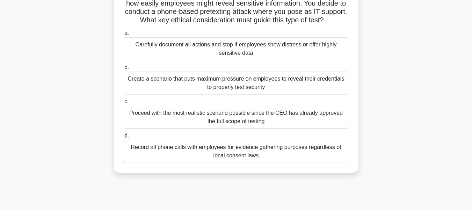
drag, startPoint x: 134, startPoint y: 53, endPoint x: 378, endPoint y: 172, distance: 272.1
click at [348, 174] on div "You are an ethical hacker hired to evaluate a company's security awareness. The…" at bounding box center [236, 76] width 399 height 210
click at [405, 148] on div "You are an ethical hacker hired to evaluate a company's security awareness. The…" at bounding box center [236, 76] width 399 height 210
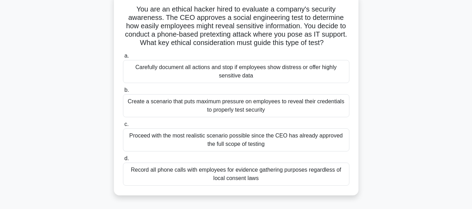
scroll to position [35, 0]
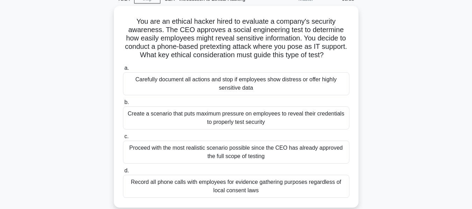
click at [405, 148] on div "You are an ethical hacker hired to evaluate a company's security awareness. The…" at bounding box center [236, 111] width 399 height 210
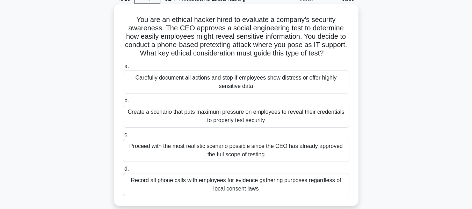
click at [266, 119] on div "Create a scenario that puts maximum pressure on employees to reveal their crede…" at bounding box center [236, 116] width 227 height 23
click at [123, 103] on input "b. Create a scenario that puts maximum pressure on employees to reveal their cr…" at bounding box center [123, 101] width 0 height 5
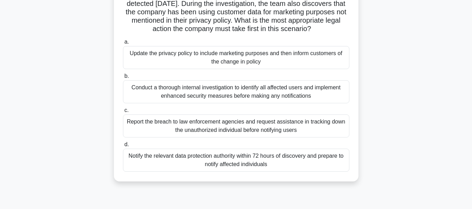
scroll to position [105, 0]
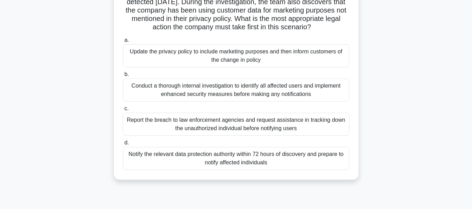
drag, startPoint x: 138, startPoint y: 53, endPoint x: 333, endPoint y: 187, distance: 237.0
click at [333, 187] on div "A cybersecurity team at a European cloud services provider is conducting a fore…" at bounding box center [236, 62] width 399 height 252
click at [387, 140] on div "A cybersecurity team at a European cloud services provider is conducting a fore…" at bounding box center [236, 62] width 399 height 252
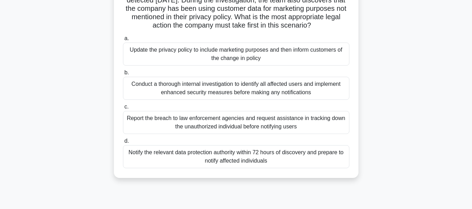
click at [221, 66] on div "Update the privacy policy to include marketing purposes and then inform custome…" at bounding box center [236, 54] width 227 height 23
click at [123, 41] on input "a. Update the privacy policy to include marketing purposes and then inform cust…" at bounding box center [123, 38] width 0 height 5
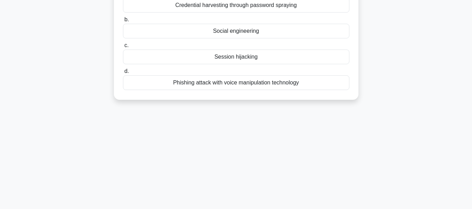
scroll to position [140, 0]
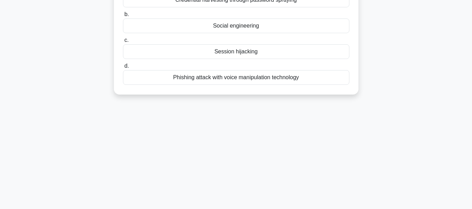
drag, startPoint x: 131, startPoint y: 52, endPoint x: 350, endPoint y: 128, distance: 231.3
click at [350, 128] on div "73:08 Stop CEH - Introduction to Ethical Hacking Beginner 62/88 A security team…" at bounding box center [236, 60] width 399 height 350
click at [403, 66] on div "A security team is investigating a recent data breach at a retail company. The …" at bounding box center [236, 2] width 399 height 202
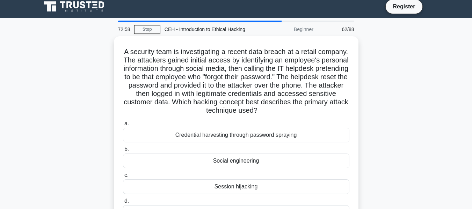
scroll to position [0, 0]
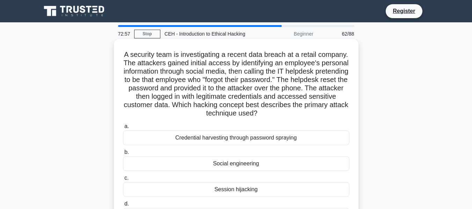
click at [249, 137] on div "Credential harvesting through password spraying" at bounding box center [236, 138] width 227 height 15
click at [123, 129] on input "a. Credential harvesting through password spraying" at bounding box center [123, 126] width 0 height 5
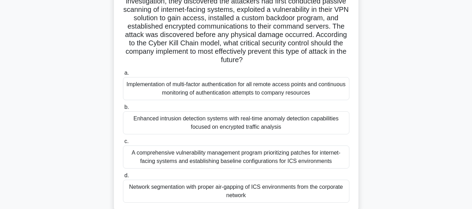
scroll to position [140, 0]
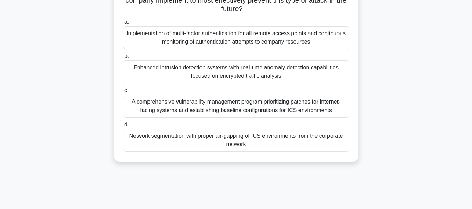
drag, startPoint x: 124, startPoint y: 52, endPoint x: 389, endPoint y: 166, distance: 288.1
click at [345, 167] on div "A manufacturing company has integrated all of their industrial control systems …" at bounding box center [236, 35] width 399 height 269
click at [434, 119] on div "A manufacturing company has integrated all of their industrial control systems …" at bounding box center [236, 35] width 399 height 269
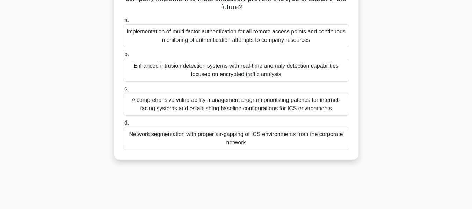
click at [234, 106] on div "A comprehensive vulnerability management program prioritizing patches for inter…" at bounding box center [236, 104] width 227 height 23
click at [123, 91] on input "c. A comprehensive vulnerability management program prioritizing patches for in…" at bounding box center [123, 89] width 0 height 5
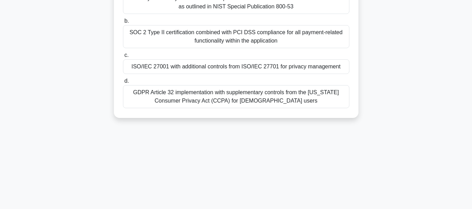
scroll to position [168, 0]
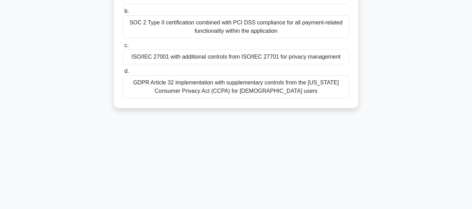
drag, startPoint x: 128, startPoint y: 51, endPoint x: 379, endPoint y: 133, distance: 263.4
click at [379, 133] on div "72:43 Stop CEH - Introduction to Ethical Hacking Advanced 64/88 A financial tec…" at bounding box center [236, 32] width 399 height 350
click at [391, 162] on div "72:37 Stop CEH - Introduction to Ethical Hacking Advanced 64/88 A financial tec…" at bounding box center [236, 32] width 399 height 350
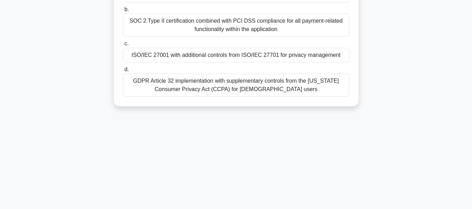
click at [269, 83] on div "GDPR Article 32 implementation with supplementary controls from the California …" at bounding box center [236, 85] width 227 height 23
click at [123, 72] on input "d. GDPR Article 32 implementation with supplementary controls from the Californ…" at bounding box center [123, 69] width 0 height 5
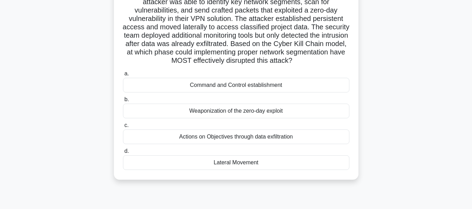
scroll to position [70, 0]
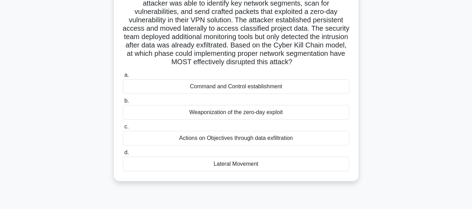
drag, startPoint x: 125, startPoint y: 54, endPoint x: 351, endPoint y: 198, distance: 267.8
click at [336, 199] on div "72:32 Stop CEH - Introduction to Ethical Hacking Expert 65/88 You are a securit…" at bounding box center [236, 130] width 399 height 350
click at [397, 106] on div "You are a security consultant working with a defense contractor whose internal …" at bounding box center [236, 80] width 399 height 219
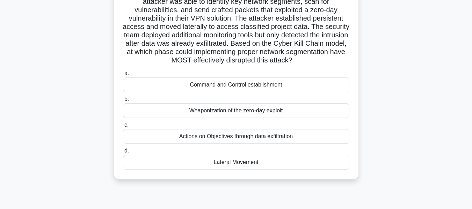
click at [255, 113] on div "Weaponization of the zero-day exploit" at bounding box center [236, 110] width 227 height 15
click at [123, 102] on input "b. Weaponization of the zero-day exploit" at bounding box center [123, 99] width 0 height 5
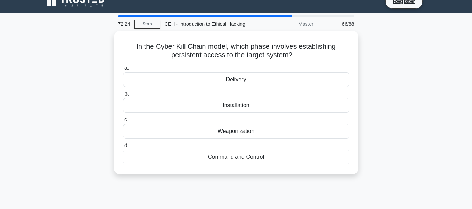
scroll to position [0, 0]
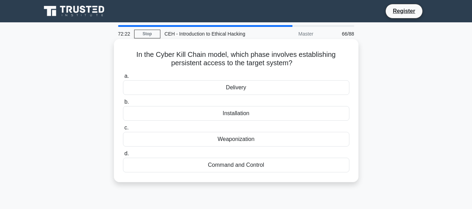
drag, startPoint x: 133, startPoint y: 53, endPoint x: 332, endPoint y: 168, distance: 229.6
click at [332, 168] on div "In the Cyber Kill Chain model, which phase involves establishing persistent acc…" at bounding box center [236, 111] width 239 height 138
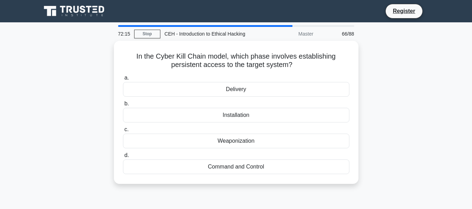
click at [423, 105] on div "In the Cyber Kill Chain model, which phase involves establishing persistent acc…" at bounding box center [236, 117] width 399 height 152
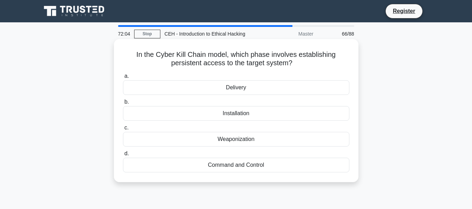
click at [258, 165] on div "Command and Control" at bounding box center [236, 165] width 227 height 15
click at [123, 156] on input "d. Command and Control" at bounding box center [123, 154] width 0 height 5
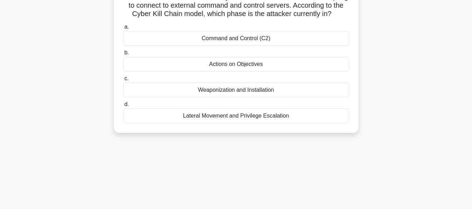
scroll to position [105, 0]
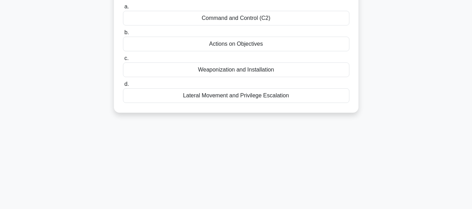
drag, startPoint x: 132, startPoint y: 54, endPoint x: 387, endPoint y: 180, distance: 284.9
click at [387, 181] on div "71:59 Stop CEH - Introduction to Ethical Hacking Beginner 67/88 Your security t…" at bounding box center [236, 95] width 399 height 350
click at [407, 135] on div "71:52 Stop CEH - Introduction to Ethical Hacking Beginner 67/88 Your security t…" at bounding box center [236, 95] width 399 height 350
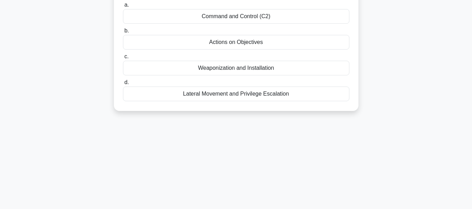
click at [260, 76] on div "Weaponization and Installation" at bounding box center [236, 68] width 227 height 15
click at [123, 59] on input "c. Weaponization and Installation" at bounding box center [123, 57] width 0 height 5
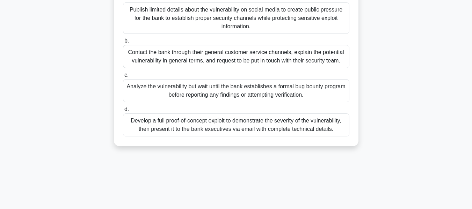
drag, startPoint x: 134, startPoint y: 51, endPoint x: 365, endPoint y: 149, distance: 250.5
click at [365, 149] on div "A security researcher has identified a potential vulnerability in a popular mob…" at bounding box center [236, 45] width 399 height 219
click at [405, 128] on div "A security researcher has identified a potential vulnerability in a popular mob…" at bounding box center [236, 45] width 399 height 219
click at [409, 123] on div "A security researcher has identified a potential vulnerability in a popular mob…" at bounding box center [236, 45] width 399 height 219
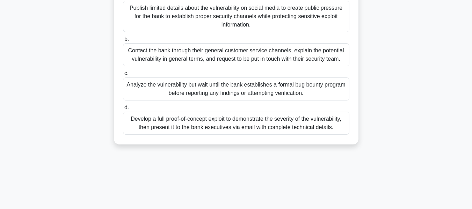
click at [250, 95] on div "Analyze the vulnerability but wait until the bank establishes a formal bug boun…" at bounding box center [236, 89] width 227 height 23
click at [123, 76] on input "c. Analyze the vulnerability but wait until the bank establishes a formal bug b…" at bounding box center [123, 73] width 0 height 5
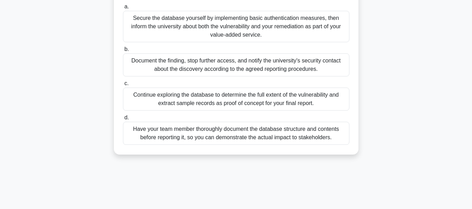
drag, startPoint x: 135, startPoint y: 52, endPoint x: 370, endPoint y: 176, distance: 265.9
click at [370, 176] on div "71:33 Stop CEH - Introduction to Ethical Hacking Beginner 69/88 You are leading…" at bounding box center [236, 95] width 399 height 350
click at [417, 124] on div "You are leading an ethical hacking team contracted to assess a university's sec…" at bounding box center [236, 49] width 399 height 227
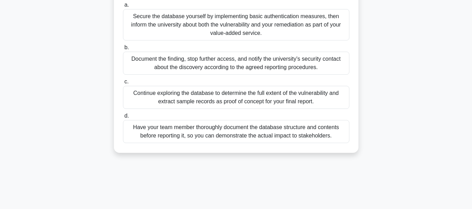
click at [152, 104] on div "Continue exploring the database to determine the full extent of the vulnerabili…" at bounding box center [236, 97] width 227 height 23
click at [123, 84] on input "c. Continue exploring the database to determine the full extent of the vulnerab…" at bounding box center [123, 82] width 0 height 5
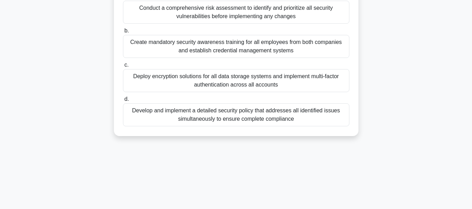
scroll to position [140, 0]
drag, startPoint x: 127, startPoint y: 54, endPoint x: 384, endPoint y: 151, distance: 274.6
click at [377, 152] on div "71:14 Stop CEH - Introduction to Ethical Hacking Intermediate 70/88 Scenario: G…" at bounding box center [236, 60] width 399 height 350
click at [397, 94] on div "Scenario: Global Financial Inc. has just acquired a smaller financial technolog…" at bounding box center [236, 23] width 399 height 244
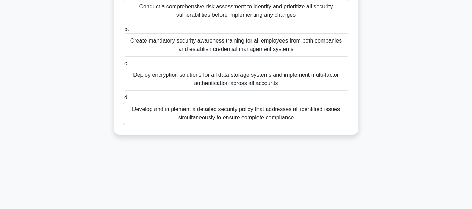
click at [273, 84] on div "Deploy encryption solutions for all data storage systems and implement multi-fa…" at bounding box center [236, 79] width 227 height 23
click at [123, 66] on input "c. Deploy encryption solutions for all data storage systems and implement multi…" at bounding box center [123, 64] width 0 height 5
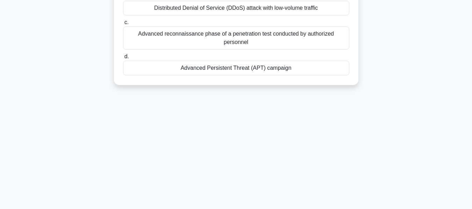
scroll to position [168, 0]
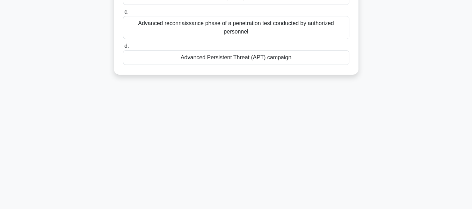
drag, startPoint x: 128, startPoint y: 52, endPoint x: 366, endPoint y: 130, distance: 250.5
click at [357, 137] on div "71:00 Stop CEH - Introduction to Ethical Hacking Advanced 71/88 A cybersecurity…" at bounding box center [236, 32] width 399 height 350
click at [302, 115] on div "70:54 Stop CEH - Introduction to Ethical Hacking Advanced 71/88 A cybersecurity…" at bounding box center [236, 32] width 399 height 350
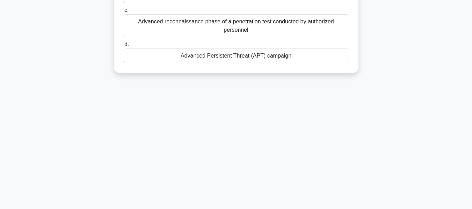
click at [222, 61] on div "Advanced Persistent Threat (APT) campaign" at bounding box center [236, 56] width 227 height 15
click at [123, 47] on input "d. Advanced Persistent Threat (APT) campaign" at bounding box center [123, 44] width 0 height 5
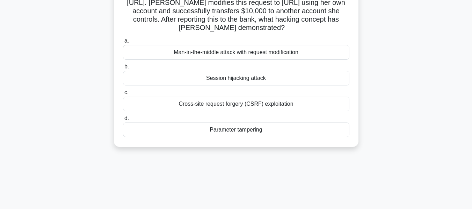
scroll to position [105, 0]
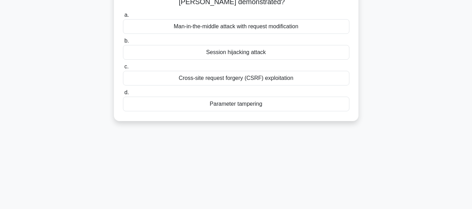
drag, startPoint x: 123, startPoint y: 52, endPoint x: 345, endPoint y: 174, distance: 253.6
click at [345, 175] on div "70:49 Stop CEH - Introduction to Ethical Hacking Intermediate 72/88 A security …" at bounding box center [236, 95] width 399 height 350
click at [410, 130] on div "A security researcher named Mia is examining a bank's web application security.…" at bounding box center [236, 33] width 399 height 194
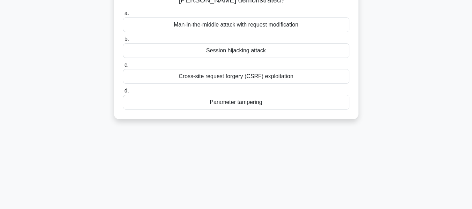
click at [255, 58] on div "Session hijacking attack" at bounding box center [236, 50] width 227 height 15
click at [123, 42] on input "b. Session hijacking attack" at bounding box center [123, 39] width 0 height 5
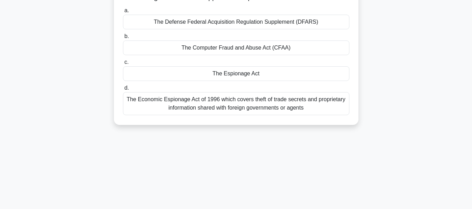
scroll to position [102, 0]
drag, startPoint x: 126, startPoint y: 55, endPoint x: 406, endPoint y: 172, distance: 303.3
click at [406, 173] on div "70:38 Stop CEH - Introduction to Ethical Hacking Expert 73/88 A security team a…" at bounding box center [236, 98] width 399 height 350
click at [414, 117] on div "A security team at a U.S. defense contractor is investigating a possible data b…" at bounding box center [236, 36] width 399 height 194
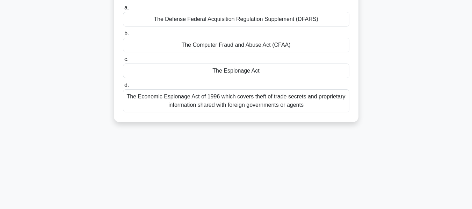
click at [233, 78] on div "The Espionage Act" at bounding box center [236, 71] width 227 height 15
click at [123, 62] on input "c. The Espionage Act" at bounding box center [123, 59] width 0 height 5
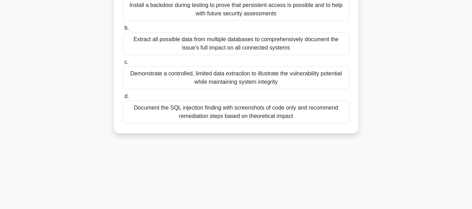
scroll to position [156, 0]
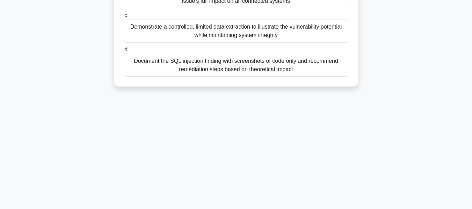
drag, startPoint x: 139, startPoint y: 53, endPoint x: 362, endPoint y: 158, distance: 246.2
click at [362, 158] on div "70:28 Stop CEH - Introduction to Ethical Hacking Intermediate 74/88 A cybersecu…" at bounding box center [236, 44] width 399 height 350
click at [438, 142] on main "70:21 Stop CEH - Introduction to Ethical Hacking Intermediate 74/88 A cybersecu…" at bounding box center [236, 43] width 472 height 355
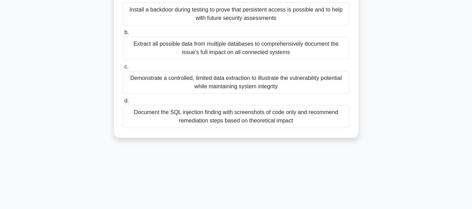
scroll to position [86, 0]
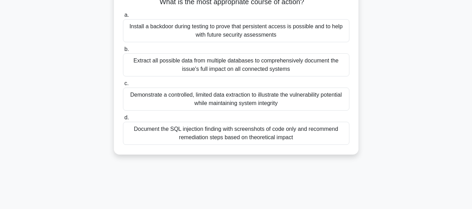
click at [233, 109] on div "Demonstrate a controlled, limited data extraction to illustrate the vulnerabili…" at bounding box center [236, 99] width 227 height 23
click at [123, 86] on input "c. Demonstrate a controlled, limited data extraction to illustrate the vulnerab…" at bounding box center [123, 83] width 0 height 5
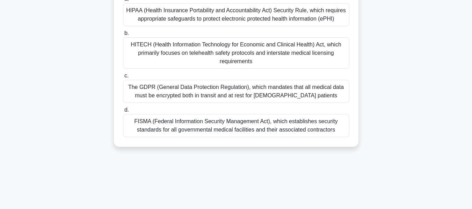
scroll to position [168, 0]
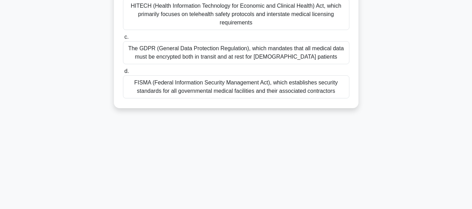
drag, startPoint x: 126, startPoint y: 52, endPoint x: 370, endPoint y: 124, distance: 255.0
click at [358, 127] on div "70:15 Stop CEH - Introduction to Ethical Hacking Beginner 75/88 A healthcare IT…" at bounding box center [236, 32] width 399 height 350
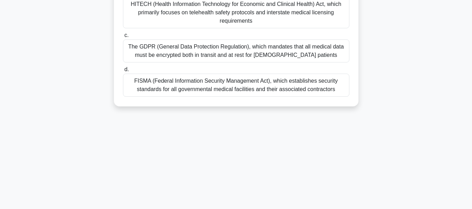
click at [212, 85] on div "FISMA (Federal Information Security Management Act), which establishes security…" at bounding box center [236, 85] width 227 height 23
click at [123, 72] on input "d. FISMA (Federal Information Security Management Act), which establishes secur…" at bounding box center [123, 69] width 0 height 5
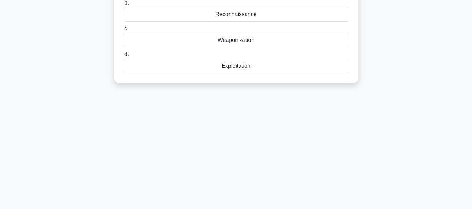
drag, startPoint x: 130, startPoint y: 53, endPoint x: 291, endPoint y: 184, distance: 207.3
click at [291, 184] on div "70:04 Stop CEH - Introduction to Ethical Hacking Expert 76/88 You are a securit…" at bounding box center [236, 32] width 399 height 350
click at [347, 101] on div "69:57 Stop CEH - Introduction to Ethical Hacking Expert 76/88 You are a securit…" at bounding box center [236, 32] width 399 height 350
click at [243, 67] on div "Exploitation" at bounding box center [236, 64] width 227 height 15
click at [123, 55] on input "d. Exploitation" at bounding box center [123, 53] width 0 height 5
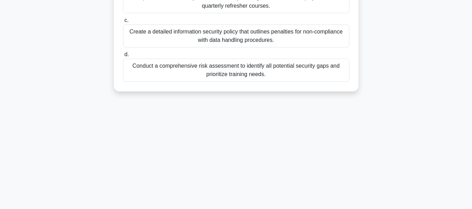
drag, startPoint x: 128, startPoint y: 55, endPoint x: 338, endPoint y: 177, distance: 243.6
click at [337, 181] on div "69:53 Stop CEH - Introduction to Ethical Hacking Expert 77/88 A multinational f…" at bounding box center [236, 32] width 399 height 350
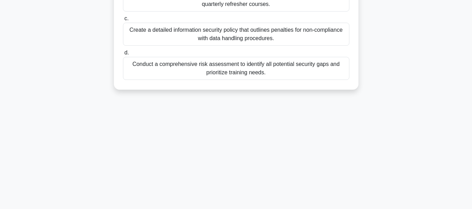
click at [241, 78] on div "Conduct a comprehensive risk assessment to identify all potential security gaps…" at bounding box center [236, 68] width 227 height 23
click at [123, 55] on input "d. Conduct a comprehensive risk assessment to identify all potential security g…" at bounding box center [123, 53] width 0 height 5
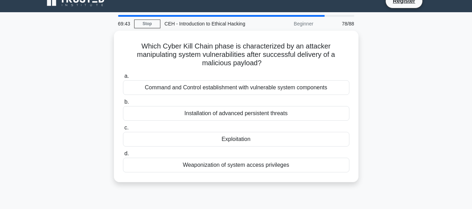
scroll to position [0, 0]
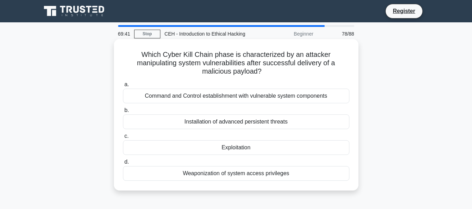
drag, startPoint x: 142, startPoint y: 53, endPoint x: 350, endPoint y: 175, distance: 241.2
click at [350, 175] on div "Which Cyber Kill Chain phase is characterized by an attacker manipulating syste…" at bounding box center [236, 115] width 239 height 146
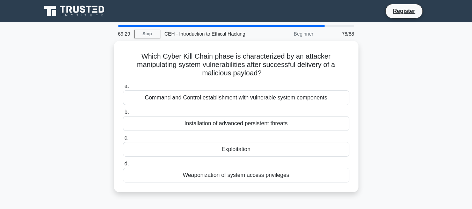
drag, startPoint x: 403, startPoint y: 153, endPoint x: 386, endPoint y: 153, distance: 17.1
click at [403, 153] on div "Which Cyber Kill Chain phase is characterized by an attacker manipulating syste…" at bounding box center [236, 121] width 399 height 160
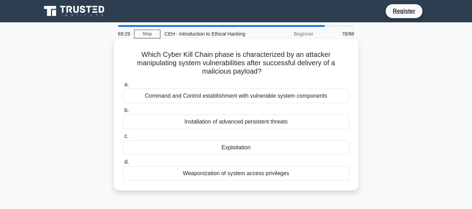
click at [244, 125] on div "Installation of advanced persistent threats" at bounding box center [236, 122] width 227 height 15
click at [123, 113] on input "b. Installation of advanced persistent threats" at bounding box center [123, 110] width 0 height 5
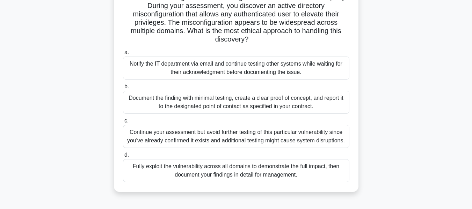
scroll to position [70, 0]
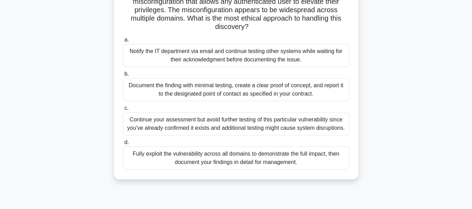
drag, startPoint x: 124, startPoint y: 52, endPoint x: 357, endPoint y: 178, distance: 264.1
click at [344, 178] on div "You are conducting an ethical hacking assessment for a retail company. During y…" at bounding box center [236, 74] width 245 height 210
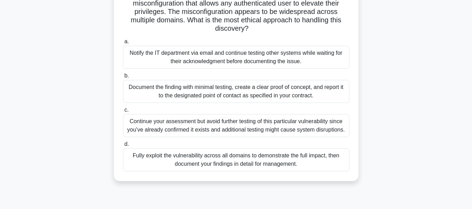
click at [399, 126] on div "You are conducting an ethical hacking assessment for a retail company. During y…" at bounding box center [236, 80] width 399 height 219
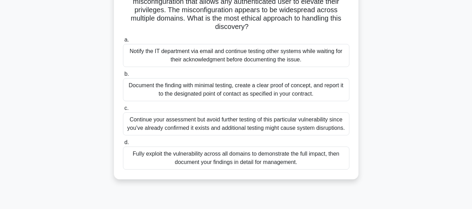
click at [237, 127] on div "Continue your assessment but avoid further testing of this particular vulnerabi…" at bounding box center [236, 124] width 227 height 23
click at [123, 111] on input "c. Continue your assessment but avoid further testing of this particular vulner…" at bounding box center [123, 108] width 0 height 5
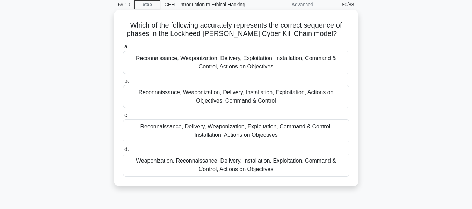
scroll to position [105, 0]
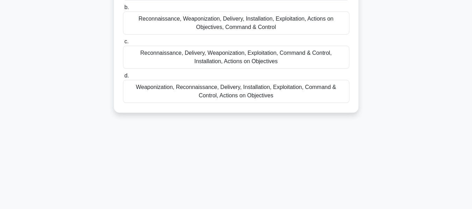
drag, startPoint x: 126, startPoint y: 54, endPoint x: 360, endPoint y: 128, distance: 245.4
click at [354, 131] on div "69:09 Stop CEH - Introduction to Ethical Hacking Advanced 80/88 Which of the fo…" at bounding box center [236, 95] width 399 height 350
click at [438, 119] on main "69:02 Stop CEH - Introduction to Ethical Hacking Advanced 80/88 Which of the fo…" at bounding box center [236, 94] width 472 height 355
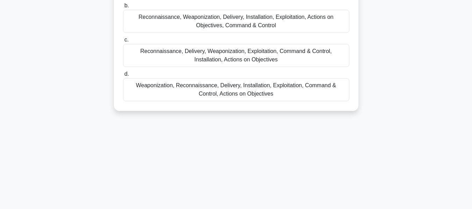
click at [265, 96] on div "Weaponization, Reconnaissance, Delivery, Installation, Exploitation, Command & …" at bounding box center [236, 89] width 227 height 23
click at [123, 77] on input "d. Weaponization, Reconnaissance, Delivery, Installation, Exploitation, Command…" at bounding box center [123, 74] width 0 height 5
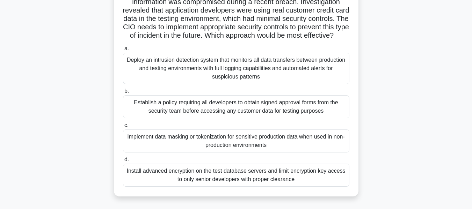
scroll to position [140, 0]
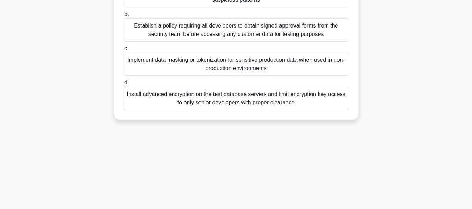
drag, startPoint x: 126, startPoint y: 53, endPoint x: 372, endPoint y: 126, distance: 257.1
click at [372, 126] on div "A leading e-commerce company has discovered that customer credit card informati…" at bounding box center [236, 14] width 399 height 227
click at [413, 93] on div "A leading e-commerce company has discovered that customer credit card informati…" at bounding box center [236, 14] width 399 height 227
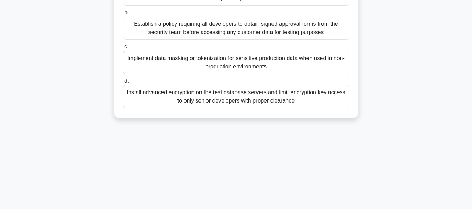
click at [249, 71] on div "Implement data masking or tokenization for sensitive production data when used …" at bounding box center [236, 62] width 227 height 23
click at [123, 49] on input "c. Implement data masking or tokenization for sensitive production data when us…" at bounding box center [123, 47] width 0 height 5
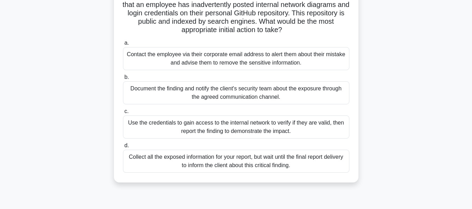
scroll to position [70, 0]
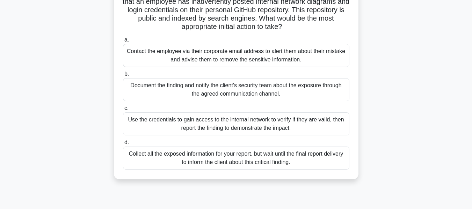
drag, startPoint x: 124, startPoint y: 53, endPoint x: 344, endPoint y: 161, distance: 244.9
click at [342, 162] on div "A multinational corporation has hired your team to conduct an ethical hacking a…" at bounding box center [236, 74] width 239 height 205
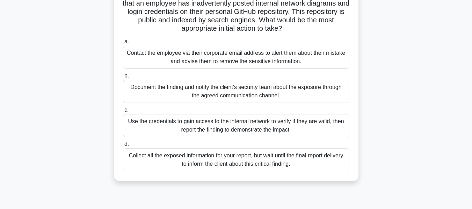
click at [424, 135] on div "A multinational corporation has hired your team to conduct an ethical hacking a…" at bounding box center [236, 80] width 399 height 219
click at [418, 125] on div "A multinational corporation has hired your team to conduct an ethical hacking a…" at bounding box center [236, 80] width 399 height 219
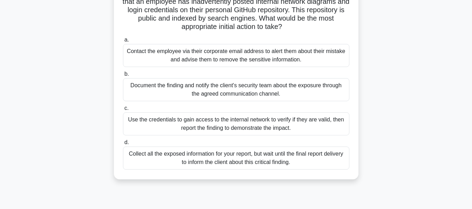
click at [233, 94] on div "Document the finding and notify the client's security team about the exposure t…" at bounding box center [236, 89] width 227 height 23
click at [123, 77] on input "b. Document the finding and notify the client's security team about the exposur…" at bounding box center [123, 74] width 0 height 5
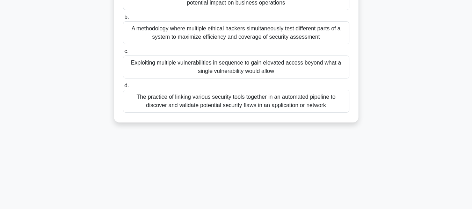
scroll to position [101, 0]
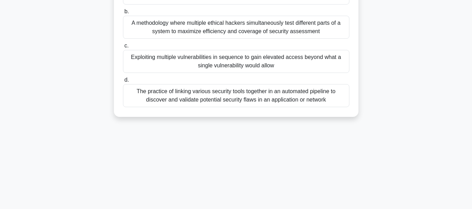
drag, startPoint x: 123, startPoint y: 52, endPoint x: 371, endPoint y: 169, distance: 274.0
click at [363, 174] on div "68:36 Stop CEH - Introduction to Ethical Hacking Beginner 83/88 In the context …" at bounding box center [236, 99] width 399 height 350
click at [430, 101] on div "In the context of ethical hacking, what is the concept of "vulnerability chaini…" at bounding box center [236, 32] width 399 height 185
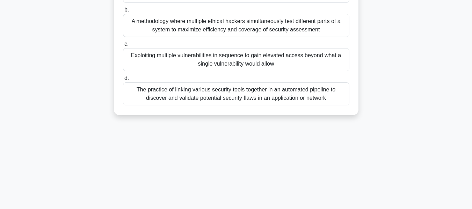
click at [229, 61] on div "Exploiting multiple vulnerabilities in sequence to gain elevated access beyond …" at bounding box center [236, 59] width 227 height 23
click at [123, 47] on input "c. Exploiting multiple vulnerabilities in sequence to gain elevated access beyo…" at bounding box center [123, 44] width 0 height 5
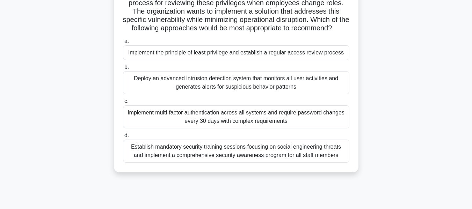
scroll to position [168, 0]
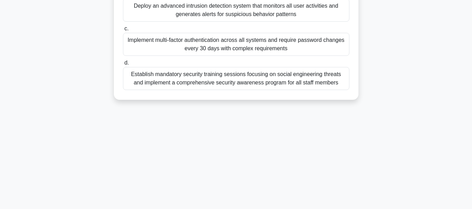
drag, startPoint x: 123, startPoint y: 52, endPoint x: 354, endPoint y: 137, distance: 246.5
click at [354, 137] on div "68:25 Stop CEH - Introduction to Ethical Hacking Beginner 84/88 A security cons…" at bounding box center [236, 32] width 399 height 350
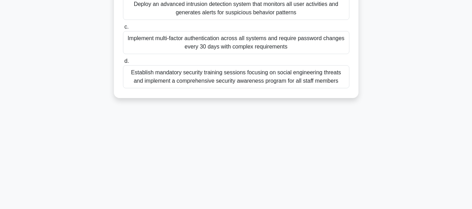
click at [179, 51] on div "Implement multi-factor authentication across all systems and require password c…" at bounding box center [236, 42] width 227 height 23
click at [123, 29] on input "c. Implement multi-factor authentication across all systems and require passwor…" at bounding box center [123, 27] width 0 height 5
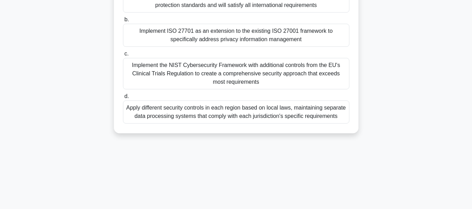
drag, startPoint x: 131, startPoint y: 53, endPoint x: 364, endPoint y: 124, distance: 243.6
click at [363, 124] on div "A multinational pharmaceutical company is preparing to launch a clinical trial …" at bounding box center [236, 7] width 399 height 269
click at [415, 110] on div "A multinational pharmaceutical company is preparing to launch a clinical trial …" at bounding box center [236, 7] width 399 height 269
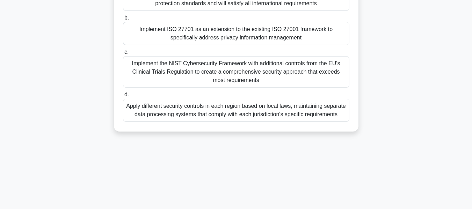
click at [176, 59] on div "Implement the NIST Cybersecurity Framework with additional controls from the EU…" at bounding box center [236, 71] width 227 height 31
click at [123, 55] on input "c. Implement the NIST Cybersecurity Framework with additional controls from the…" at bounding box center [123, 52] width 0 height 5
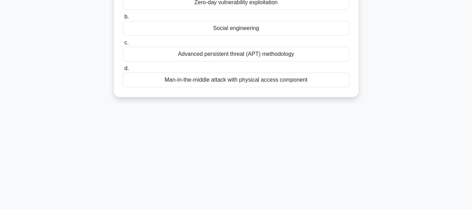
scroll to position [140, 0]
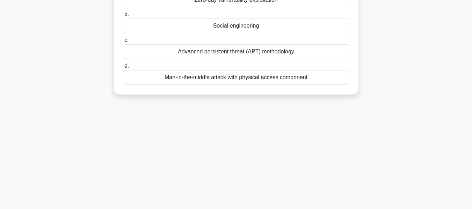
drag, startPoint x: 143, startPoint y: 53, endPoint x: 380, endPoint y: 110, distance: 244.2
click at [380, 110] on div "68:02 Stop CEH - Introduction to Ethical Hacking Intermediate 86/88 A security …" at bounding box center [236, 60] width 399 height 350
click at [414, 123] on div "67:55 Stop CEH - Introduction to Ethical Hacking Intermediate 86/88 A security …" at bounding box center [236, 60] width 399 height 350
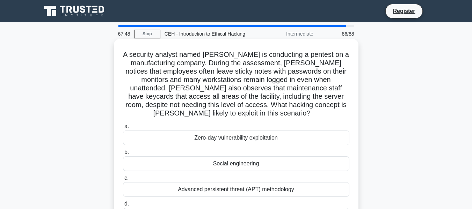
click at [262, 166] on div "Social engineering" at bounding box center [236, 164] width 227 height 15
click at [123, 155] on input "b. Social engineering" at bounding box center [123, 152] width 0 height 5
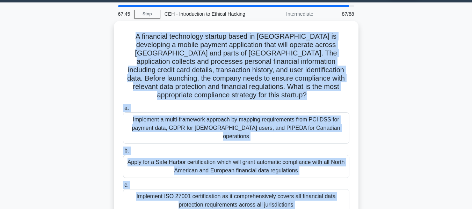
scroll to position [168, 0]
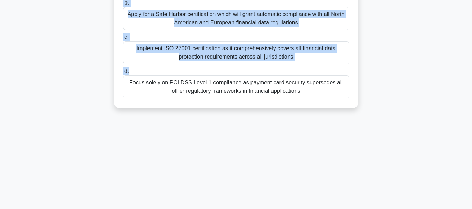
drag, startPoint x: 124, startPoint y: 52, endPoint x: 392, endPoint y: 130, distance: 279.4
click at [389, 129] on div "67:44 Stop CEH - Introduction to Ethical Hacking Intermediate 87/88 A financial…" at bounding box center [236, 32] width 399 height 350
click at [412, 142] on div "67:37 Stop CEH - Introduction to Ethical Hacking Intermediate 87/88 A financial…" at bounding box center [236, 32] width 399 height 350
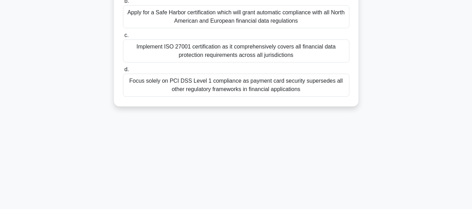
click at [258, 77] on div "Focus solely on PCI DSS Level 1 compliance as payment card security supersedes …" at bounding box center [236, 85] width 227 height 23
click at [123, 72] on input "d. Focus solely on PCI DSS Level 1 compliance as payment card security supersed…" at bounding box center [123, 69] width 0 height 5
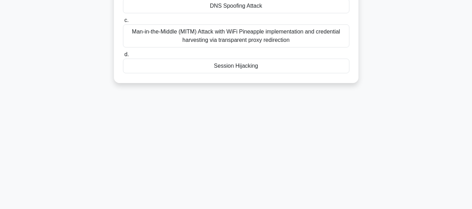
drag, startPoint x: 122, startPoint y: 53, endPoint x: 380, endPoint y: 117, distance: 265.3
click at [378, 118] on div "67:32 Stop CEH - Introduction to Ethical Hacking Beginner 88/88 During a penetr…" at bounding box center [236, 32] width 399 height 350
click at [358, 115] on div "67:25 Stop CEH - Introduction to Ethical Hacking Beginner 88/88 During a penetr…" at bounding box center [236, 32] width 399 height 350
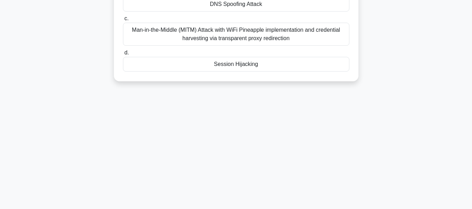
click at [235, 60] on div "Session Hijacking" at bounding box center [236, 64] width 227 height 15
click at [123, 55] on input "d. Session Hijacking" at bounding box center [123, 53] width 0 height 5
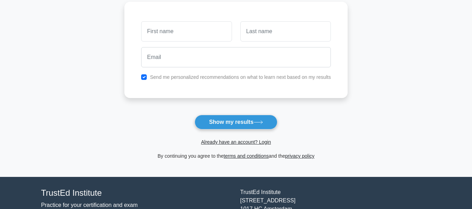
scroll to position [105, 0]
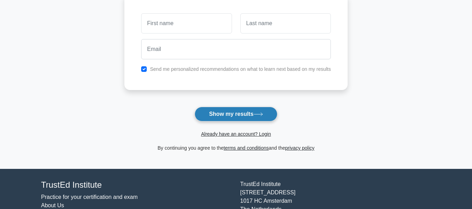
click at [230, 120] on button "Show my results" at bounding box center [236, 114] width 83 height 15
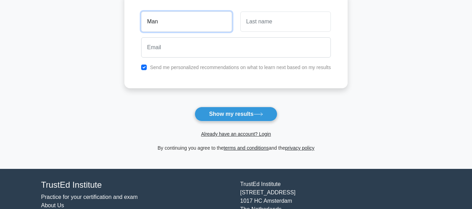
type input "Manish"
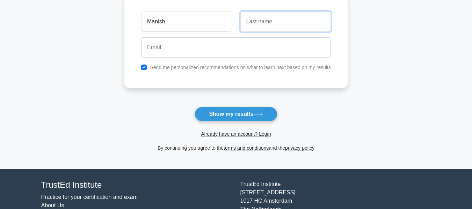
click at [305, 22] on input "text" at bounding box center [286, 22] width 91 height 20
type input "Mallick"
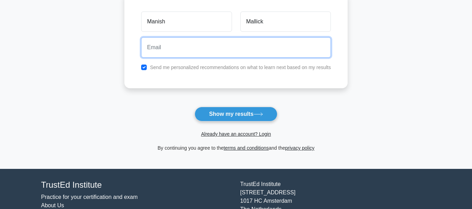
click at [242, 50] on input "email" at bounding box center [236, 47] width 190 height 20
type input "[EMAIL_ADDRESS][DOMAIN_NAME]"
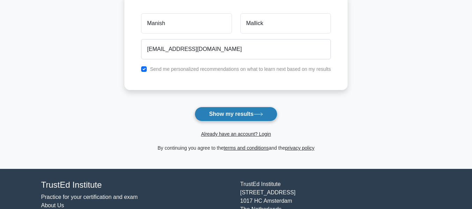
click at [245, 112] on button "Show my results" at bounding box center [236, 114] width 83 height 15
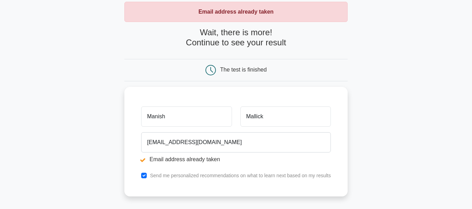
scroll to position [105, 0]
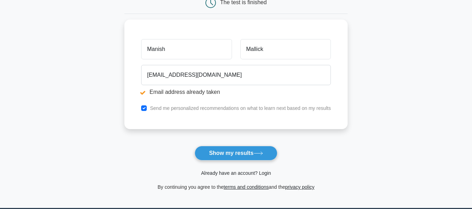
click at [230, 176] on link "Already have an account? Login" at bounding box center [236, 174] width 70 height 6
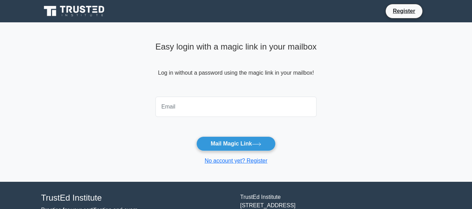
click at [250, 109] on input "email" at bounding box center [237, 107] width 162 height 20
type input "[EMAIL_ADDRESS][DOMAIN_NAME]"
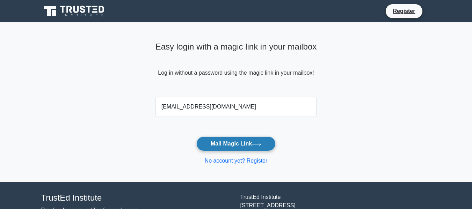
click at [254, 143] on icon at bounding box center [256, 145] width 9 height 4
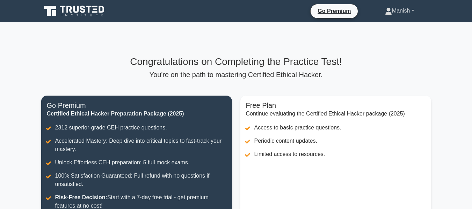
click at [398, 11] on link "Manish" at bounding box center [400, 11] width 63 height 14
click at [389, 27] on link "Profile" at bounding box center [396, 27] width 55 height 11
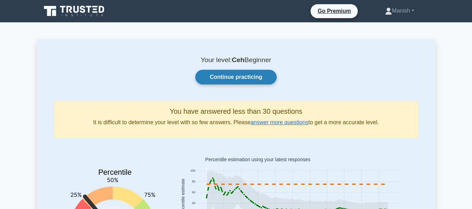
drag, startPoint x: 231, startPoint y: 75, endPoint x: 236, endPoint y: 76, distance: 4.6
click at [231, 75] on link "Continue practicing" at bounding box center [235, 77] width 81 height 15
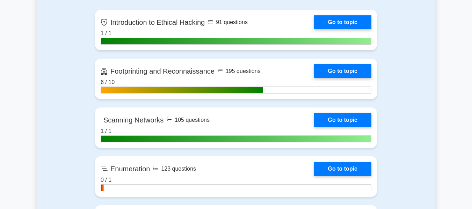
scroll to position [420, 0]
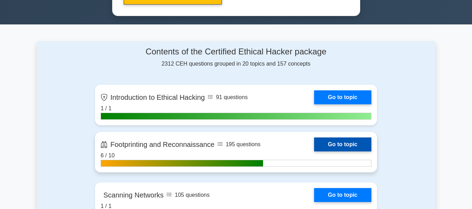
click at [345, 142] on link "Go to topic" at bounding box center [342, 145] width 57 height 14
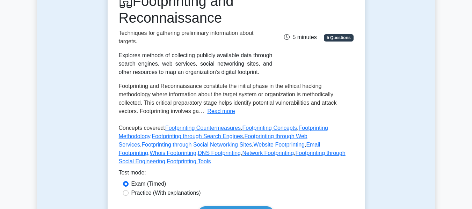
scroll to position [35, 0]
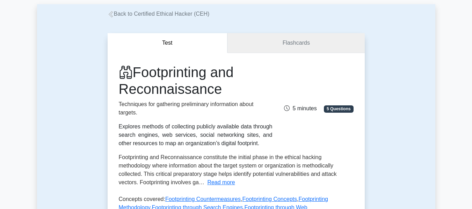
click at [287, 44] on link "Flashcards" at bounding box center [296, 43] width 137 height 20
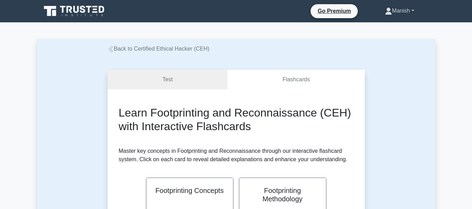
click at [390, 12] on link "Manish" at bounding box center [400, 11] width 63 height 14
click at [294, 45] on div "Back to Certified Ethical Hacker (CEH)" at bounding box center [236, 49] width 266 height 8
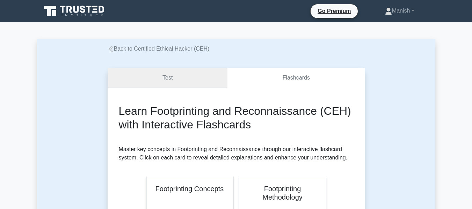
click at [169, 80] on link "Test" at bounding box center [168, 78] width 120 height 20
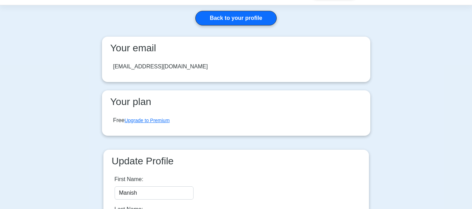
scroll to position [35, 0]
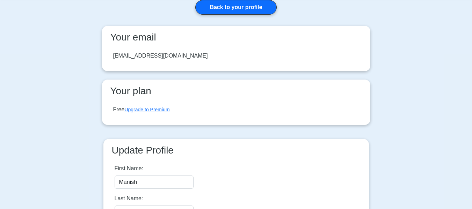
click at [140, 91] on h3 "Your plan" at bounding box center [236, 91] width 257 height 12
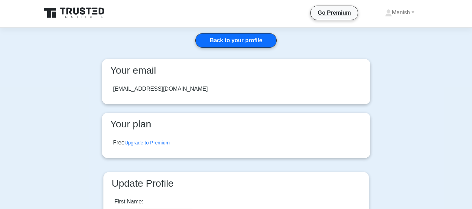
scroll to position [0, 0]
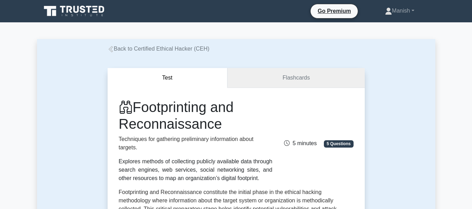
click at [285, 78] on link "Flashcards" at bounding box center [296, 78] width 137 height 20
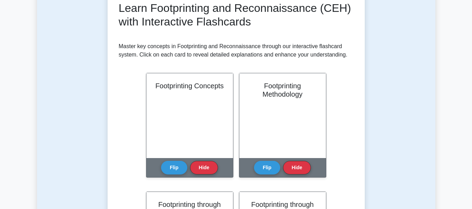
scroll to position [35, 0]
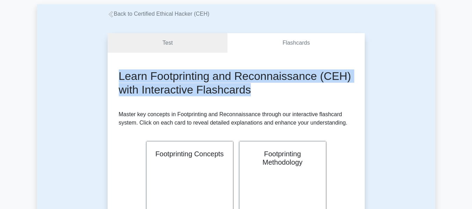
drag, startPoint x: 118, startPoint y: 76, endPoint x: 267, endPoint y: 101, distance: 150.8
copy h2 "Learn Footprinting and Reconnaissance (CEH) with Interactive Flashcards"
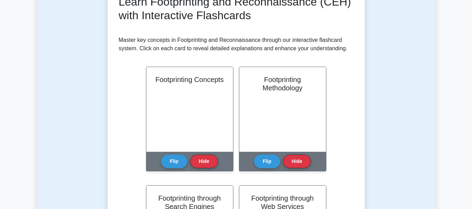
scroll to position [140, 0]
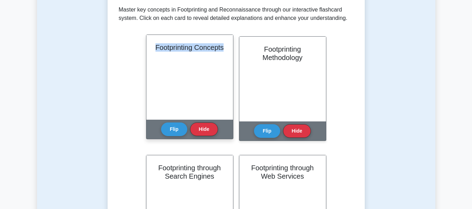
drag, startPoint x: 168, startPoint y: 46, endPoint x: 205, endPoint y: 59, distance: 39.6
click at [205, 52] on h2 "Footprinting Concepts" at bounding box center [190, 47] width 70 height 8
copy h2 "Footprinting Concepts"
click at [174, 100] on div "Footprinting Concepts" at bounding box center [190, 77] width 87 height 85
click at [180, 131] on button "Flip" at bounding box center [174, 129] width 26 height 14
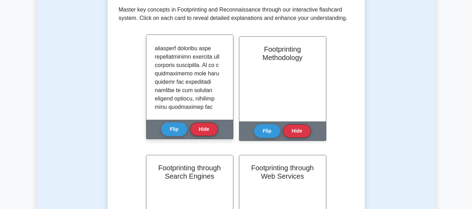
scroll to position [835, 0]
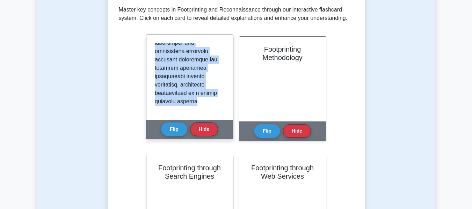
drag, startPoint x: 155, startPoint y: 46, endPoint x: 215, endPoint y: 107, distance: 84.8
copy p "Footprinting is the initial and critical phase in the Certified Ethical Hacker …"
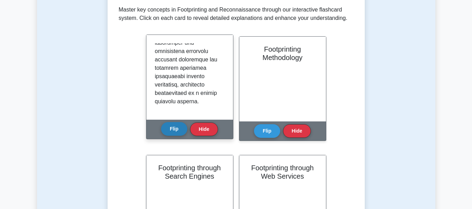
click at [174, 126] on button "Flip" at bounding box center [174, 129] width 26 height 14
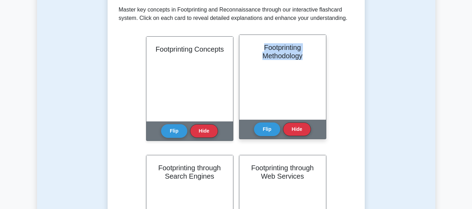
drag, startPoint x: 260, startPoint y: 45, endPoint x: 316, endPoint y: 62, distance: 58.4
click at [316, 62] on div "Footprinting Methodology" at bounding box center [283, 77] width 87 height 85
copy h2 "Footprinting Methodology"
click at [264, 127] on button "Flip" at bounding box center [267, 129] width 26 height 14
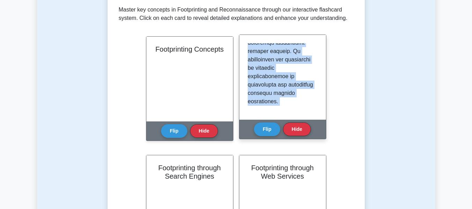
scroll to position [869, 0]
drag, startPoint x: 248, startPoint y: 47, endPoint x: 317, endPoint y: 127, distance: 105.6
click at [317, 127] on div "Footprinting Methodology Flip Hide" at bounding box center [282, 87] width 87 height 105
copy div "Loremipsumdo si ame consect adi elitsed doeiu te inc Utlaboree Dolorem Aliqua (…"
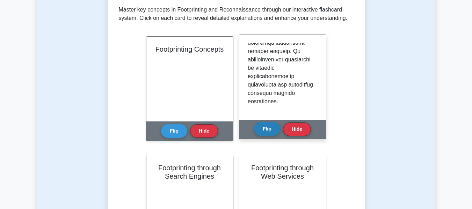
click at [270, 130] on button "Flip" at bounding box center [267, 129] width 26 height 14
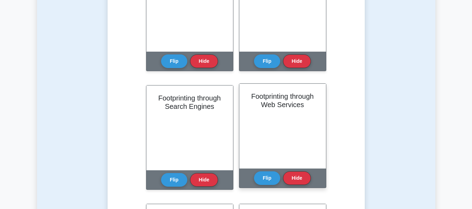
scroll to position [175, 0]
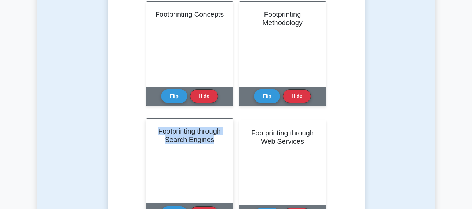
drag, startPoint x: 154, startPoint y: 131, endPoint x: 218, endPoint y: 142, distance: 65.2
click at [218, 142] on div "Footprinting through Search Engines" at bounding box center [190, 161] width 87 height 85
copy h2 "Footprinting through Search Engines"
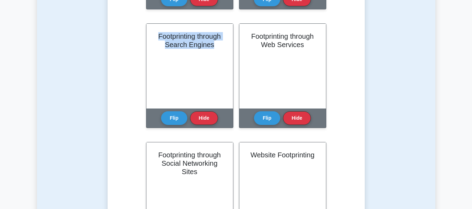
scroll to position [280, 0]
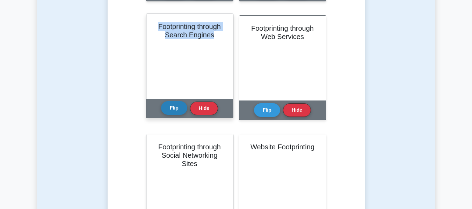
click at [169, 110] on button "Flip" at bounding box center [174, 108] width 26 height 14
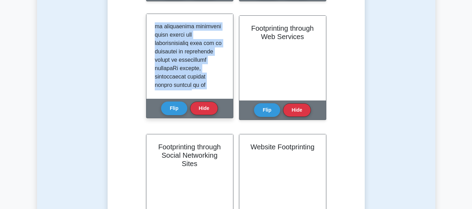
scroll to position [793, 0]
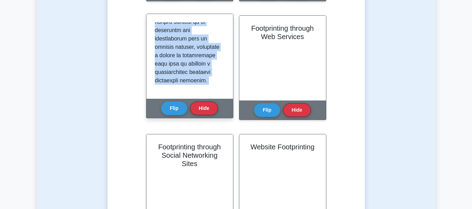
drag, startPoint x: 154, startPoint y: 25, endPoint x: 216, endPoint y: 100, distance: 96.6
click at [216, 100] on div "Footprinting through Search Engines Flip Hide" at bounding box center [189, 66] width 87 height 105
copy div "Loremipsumdo sitamet consec adipisc el s doeiusmo tempo in utl etdoloremagnaa e…"
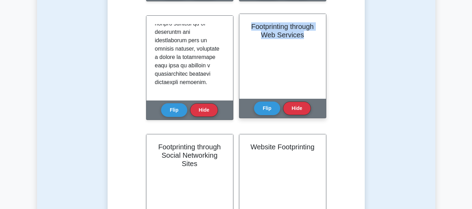
drag, startPoint x: 305, startPoint y: 34, endPoint x: 250, endPoint y: 26, distance: 55.9
click at [250, 26] on h2 "Footprinting through Web Services" at bounding box center [283, 30] width 70 height 17
copy h2 "Footprinting through Web Services"
click at [262, 107] on button "Flip" at bounding box center [267, 108] width 26 height 14
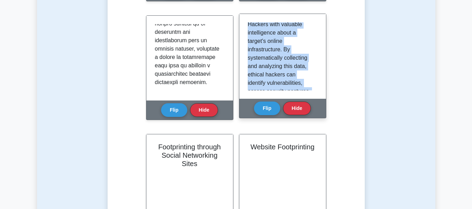
scroll to position [956, 0]
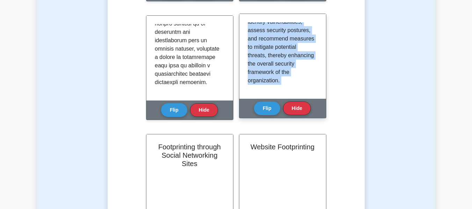
drag, startPoint x: 252, startPoint y: 28, endPoint x: 317, endPoint y: 108, distance: 102.9
click at [317, 108] on div "Footprinting through Web Services Footprinting through web services is a critic…" at bounding box center [282, 66] width 87 height 105
copy div "Footprinting through web services is a critical phase in the footprinting and r…"
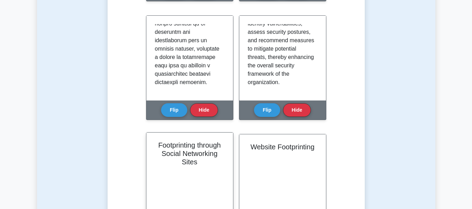
click at [197, 165] on h2 "Footprinting through Social Networking Sites" at bounding box center [190, 153] width 70 height 25
drag, startPoint x: 196, startPoint y: 163, endPoint x: 156, endPoint y: 144, distance: 44.0
click at [156, 144] on h2 "Footprinting through Social Networking Sites" at bounding box center [190, 153] width 70 height 25
copy h2 "Footprinting through Social Networking Sites"
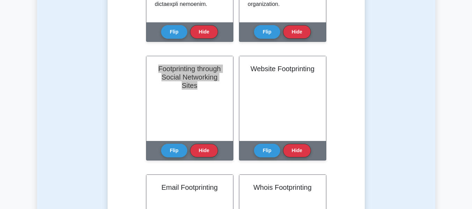
scroll to position [385, 0]
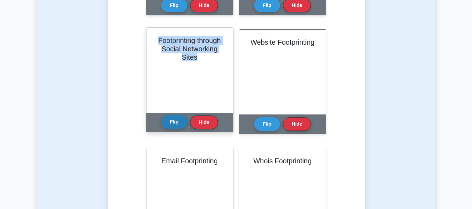
click at [174, 124] on button "Flip" at bounding box center [174, 122] width 26 height 14
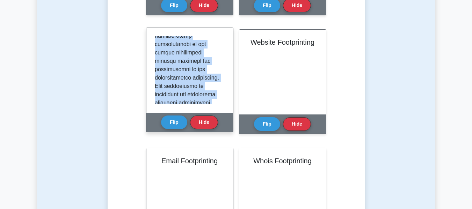
scroll to position [768, 0]
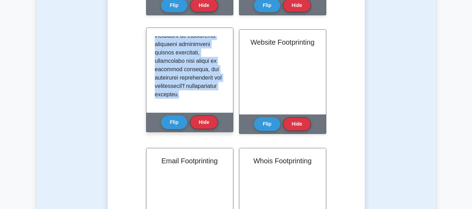
drag, startPoint x: 155, startPoint y: 40, endPoint x: 221, endPoint y: 111, distance: 97.7
click at [221, 111] on div at bounding box center [190, 70] width 87 height 85
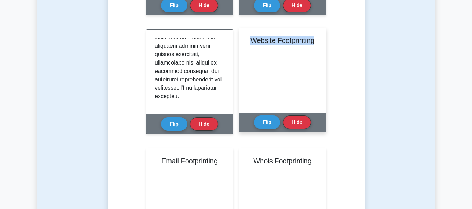
drag, startPoint x: 249, startPoint y: 39, endPoint x: 320, endPoint y: 48, distance: 71.5
click at [320, 48] on div "Website Footprinting" at bounding box center [283, 70] width 87 height 85
click at [262, 124] on button "Flip" at bounding box center [267, 122] width 26 height 14
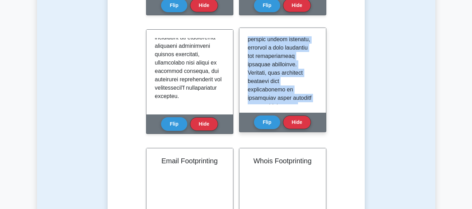
scroll to position [861, 0]
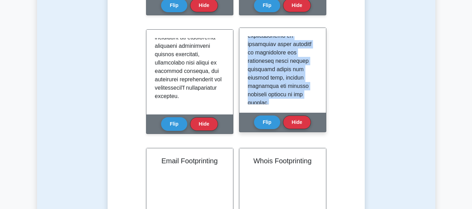
drag, startPoint x: 249, startPoint y: 37, endPoint x: 312, endPoint y: 108, distance: 95.9
click at [312, 108] on div at bounding box center [283, 70] width 87 height 85
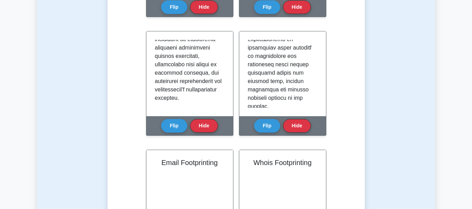
click at [395, 146] on div "Test Flashcards Learn Footprinting and Reconnaissance (CEH) with Interactive Fl…" at bounding box center [236, 161] width 399 height 985
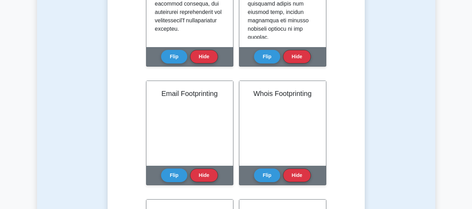
scroll to position [455, 0]
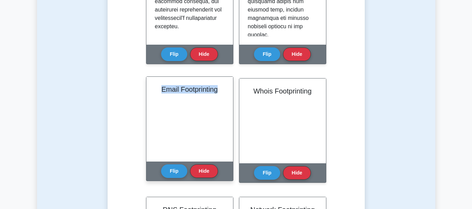
drag, startPoint x: 156, startPoint y: 87, endPoint x: 228, endPoint y: 97, distance: 73.1
click at [228, 97] on div "Email Footprinting" at bounding box center [190, 119] width 87 height 85
click at [167, 173] on button "Flip" at bounding box center [174, 171] width 26 height 14
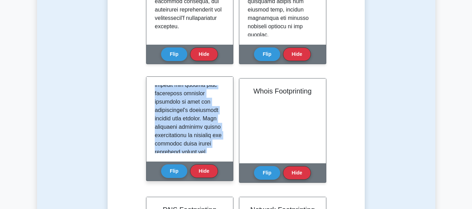
scroll to position [835, 0]
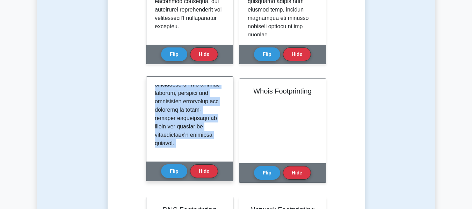
drag, startPoint x: 154, startPoint y: 87, endPoint x: 211, endPoint y: 162, distance: 94.3
click at [211, 162] on div "Email Footprinting Flip Hide" at bounding box center [189, 129] width 87 height 105
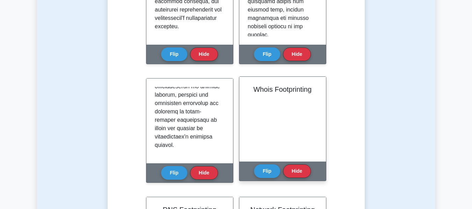
click at [302, 96] on div "Whois Footprinting" at bounding box center [283, 119] width 87 height 85
drag, startPoint x: 314, startPoint y: 91, endPoint x: 249, endPoint y: 90, distance: 65.4
click at [249, 90] on h2 "Whois Footprinting" at bounding box center [283, 89] width 70 height 8
click at [264, 171] on button "Flip" at bounding box center [267, 171] width 26 height 14
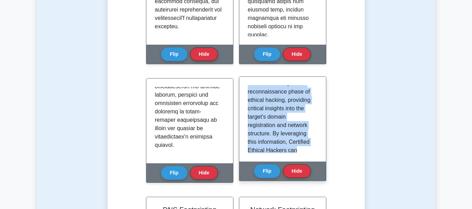
scroll to position [765, 0]
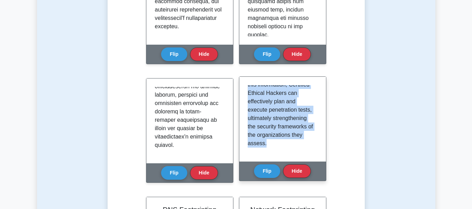
drag, startPoint x: 248, startPoint y: 88, endPoint x: 312, endPoint y: 156, distance: 93.8
click at [312, 156] on div "Whois Footprinting is a reconnaissance technique used by Certified Ethical Hack…" at bounding box center [283, 119] width 87 height 85
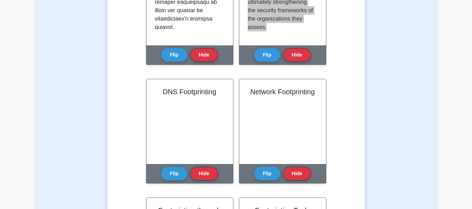
scroll to position [594, 0]
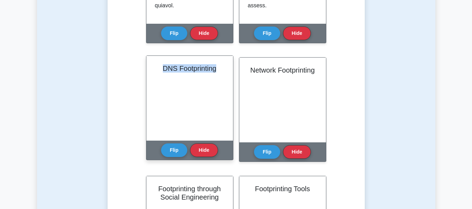
drag, startPoint x: 162, startPoint y: 68, endPoint x: 217, endPoint y: 68, distance: 55.2
click at [217, 68] on h2 "DNS Footprinting" at bounding box center [190, 68] width 70 height 8
click at [163, 153] on button "Flip" at bounding box center [174, 150] width 26 height 14
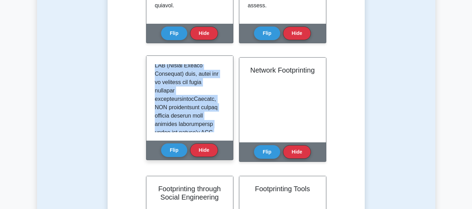
scroll to position [861, 0]
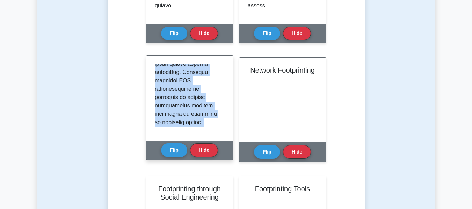
drag, startPoint x: 156, startPoint y: 67, endPoint x: 216, endPoint y: 142, distance: 96.2
click at [216, 142] on div "DNS Footprinting Flip Hide" at bounding box center [189, 108] width 87 height 105
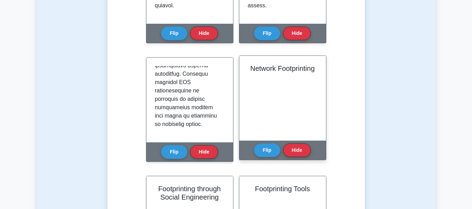
click at [312, 72] on h2 "Network Footprinting" at bounding box center [283, 68] width 70 height 8
drag, startPoint x: 318, startPoint y: 69, endPoint x: 243, endPoint y: 65, distance: 74.9
click at [243, 65] on div "Network Footprinting" at bounding box center [283, 98] width 87 height 85
click at [270, 150] on button "Flip" at bounding box center [267, 150] width 26 height 14
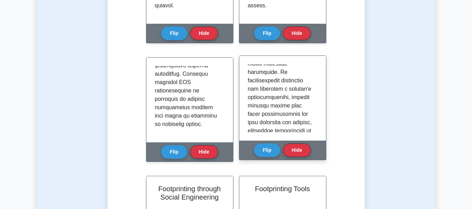
scroll to position [701, 0]
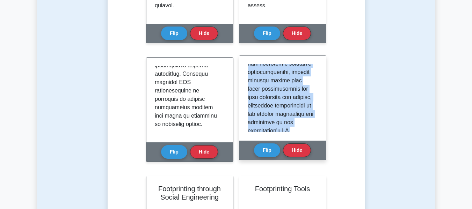
drag, startPoint x: 248, startPoint y: 65, endPoint x: 306, endPoint y: 133, distance: 90.0
click at [306, 133] on div at bounding box center [283, 98] width 87 height 85
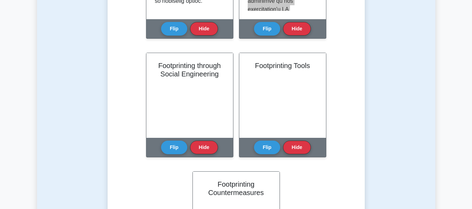
scroll to position [734, 0]
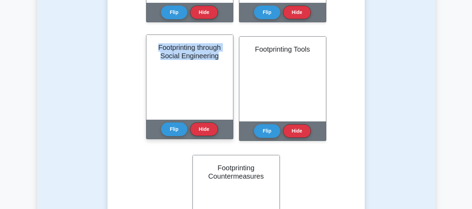
drag, startPoint x: 155, startPoint y: 46, endPoint x: 219, endPoint y: 60, distance: 65.8
click at [219, 60] on h2 "Footprinting through Social Engineering" at bounding box center [190, 51] width 70 height 17
click at [173, 131] on button "Flip" at bounding box center [174, 129] width 26 height 14
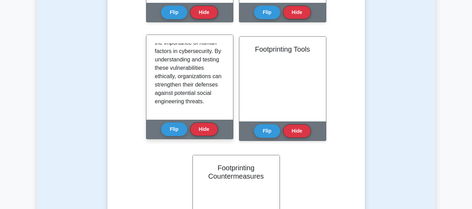
scroll to position [824, 0]
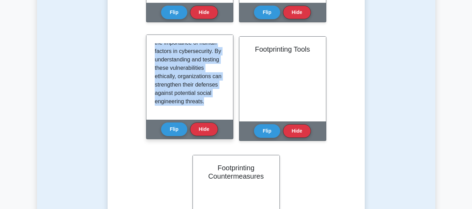
drag, startPoint x: 155, startPoint y: 46, endPoint x: 216, endPoint y: 113, distance: 90.6
click at [216, 113] on div "Footprinting through social engineering is a critical phase in the reconnaissan…" at bounding box center [190, 77] width 87 height 85
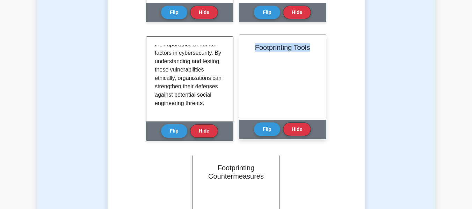
drag, startPoint x: 254, startPoint y: 48, endPoint x: 316, endPoint y: 48, distance: 62.2
click at [316, 48] on h2 "Footprinting Tools" at bounding box center [283, 47] width 70 height 8
click at [266, 129] on button "Flip" at bounding box center [267, 129] width 26 height 14
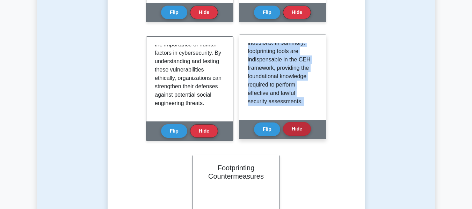
scroll to position [816, 0]
drag, startPoint x: 247, startPoint y: 46, endPoint x: 310, endPoint y: 129, distance: 103.8
click at [310, 129] on div "Footprinting Tools In the realm of Certified Ethical Hacking (CEH), Footprintin…" at bounding box center [282, 87] width 87 height 105
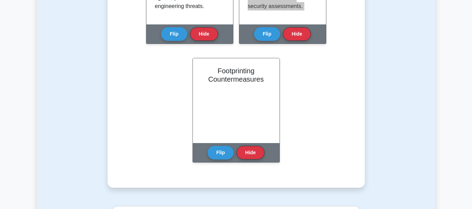
scroll to position [839, 0]
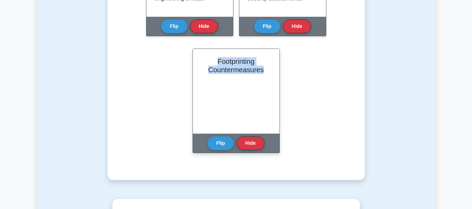
drag, startPoint x: 265, startPoint y: 70, endPoint x: 217, endPoint y: 63, distance: 48.4
click at [217, 63] on h2 "Footprinting Countermeasures" at bounding box center [236, 65] width 70 height 17
click at [221, 147] on button "Flip" at bounding box center [221, 143] width 26 height 14
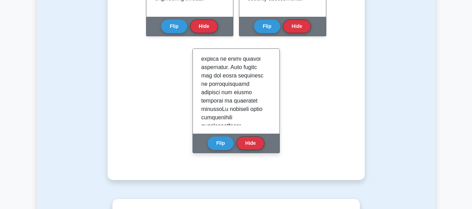
scroll to position [995, 0]
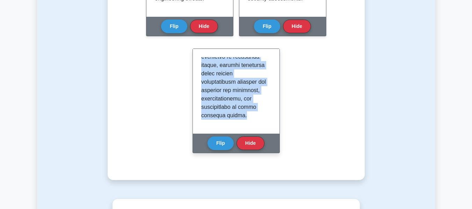
drag, startPoint x: 201, startPoint y: 59, endPoint x: 248, endPoint y: 121, distance: 77.6
click at [248, 121] on div at bounding box center [236, 91] width 87 height 85
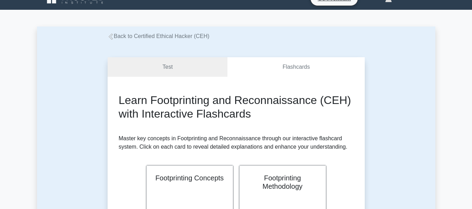
scroll to position [0, 0]
